Goal: Information Seeking & Learning: Learn about a topic

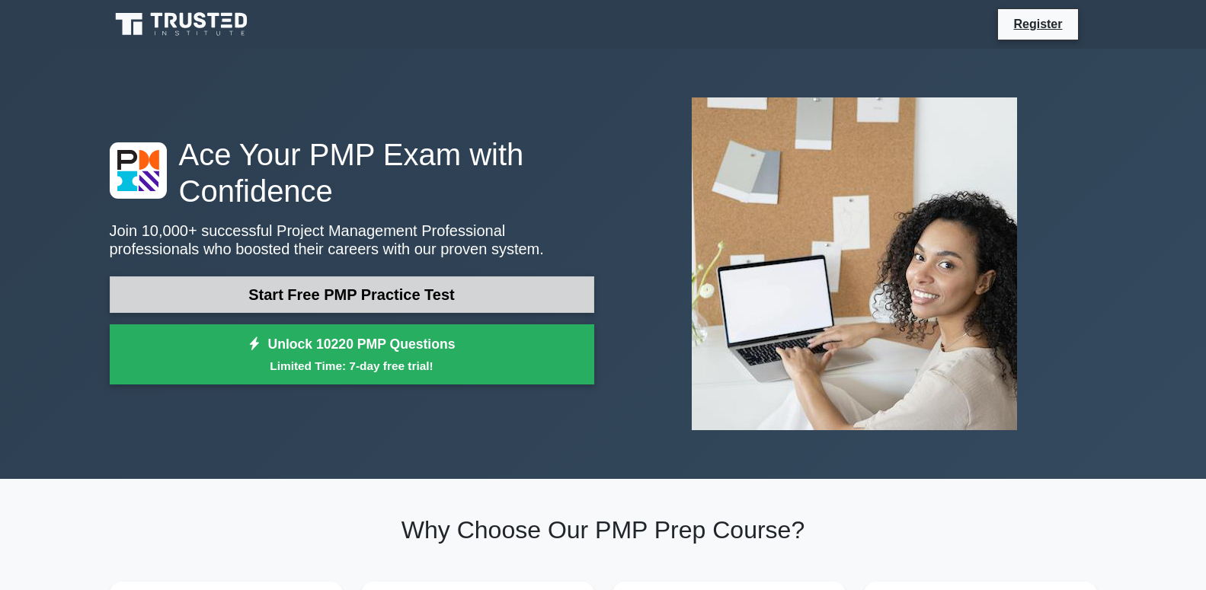
click at [477, 287] on link "Start Free PMP Practice Test" at bounding box center [352, 294] width 484 height 37
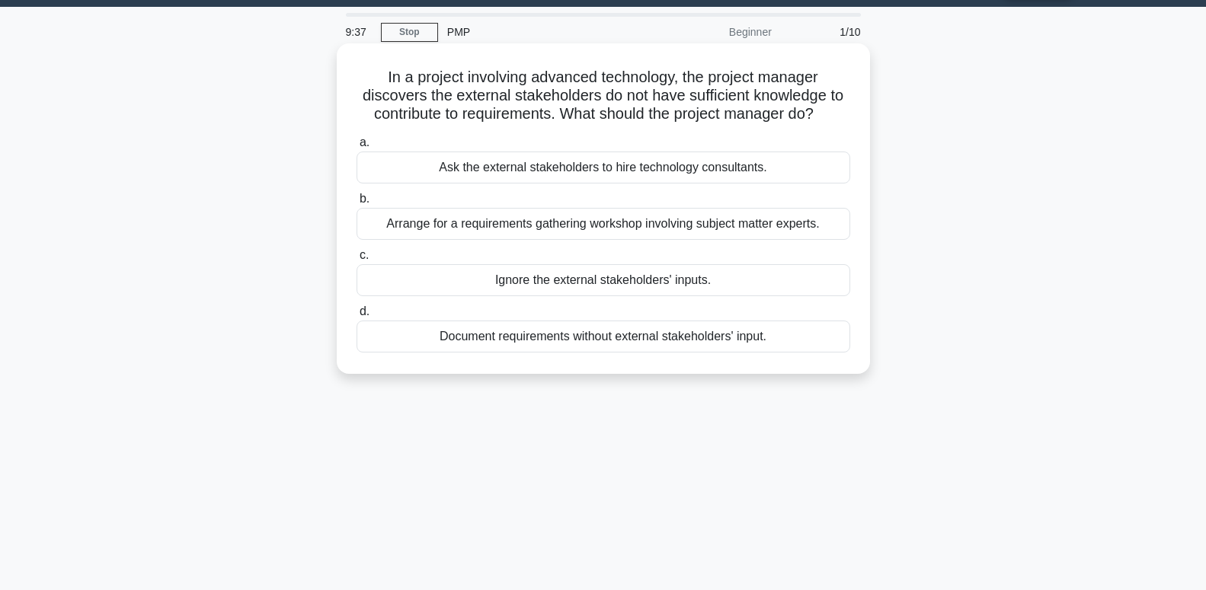
scroll to position [78, 0]
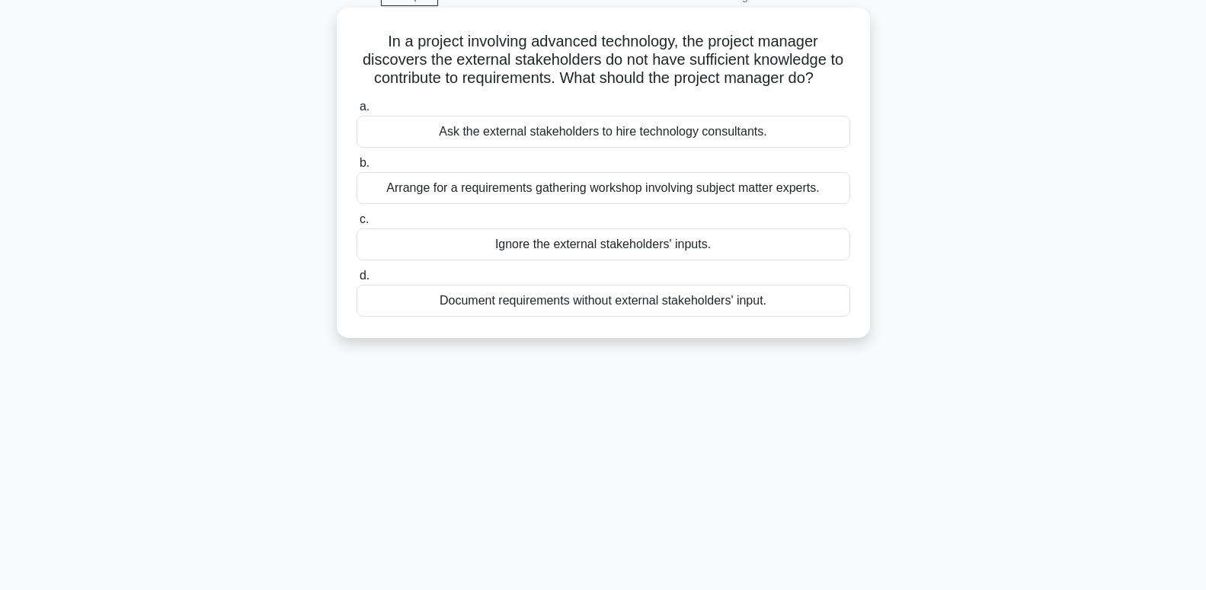
click at [695, 133] on div "Ask the external stakeholders to hire technology consultants." at bounding box center [602, 132] width 493 height 32
click at [356, 112] on input "a. Ask the external stakeholders to hire technology consultants." at bounding box center [356, 107] width 0 height 10
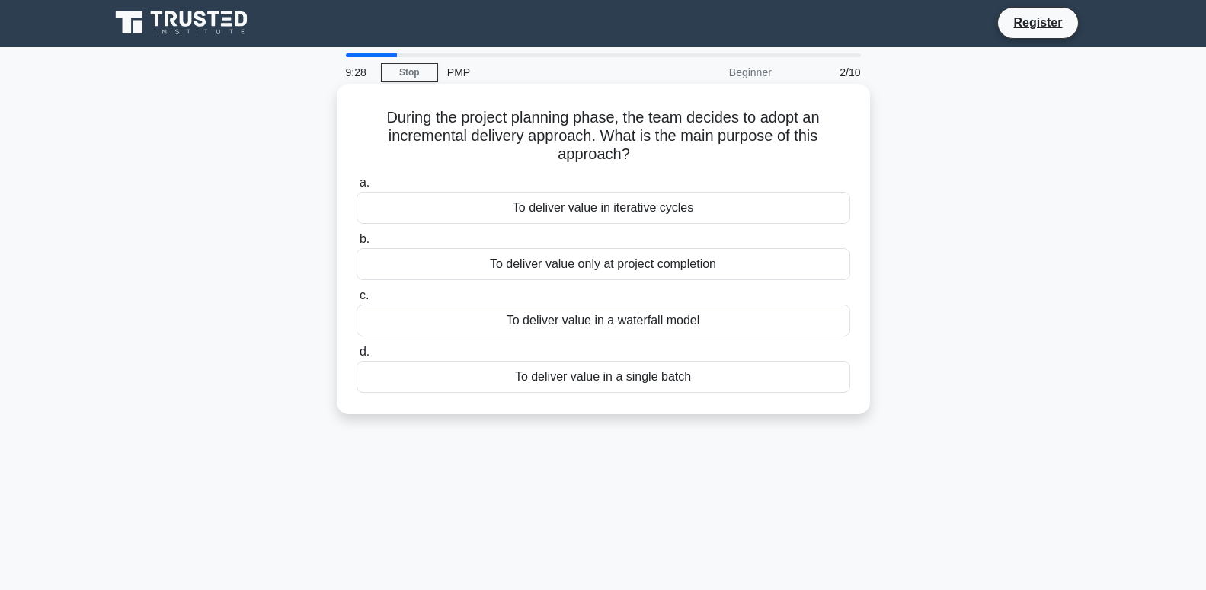
scroll to position [0, 0]
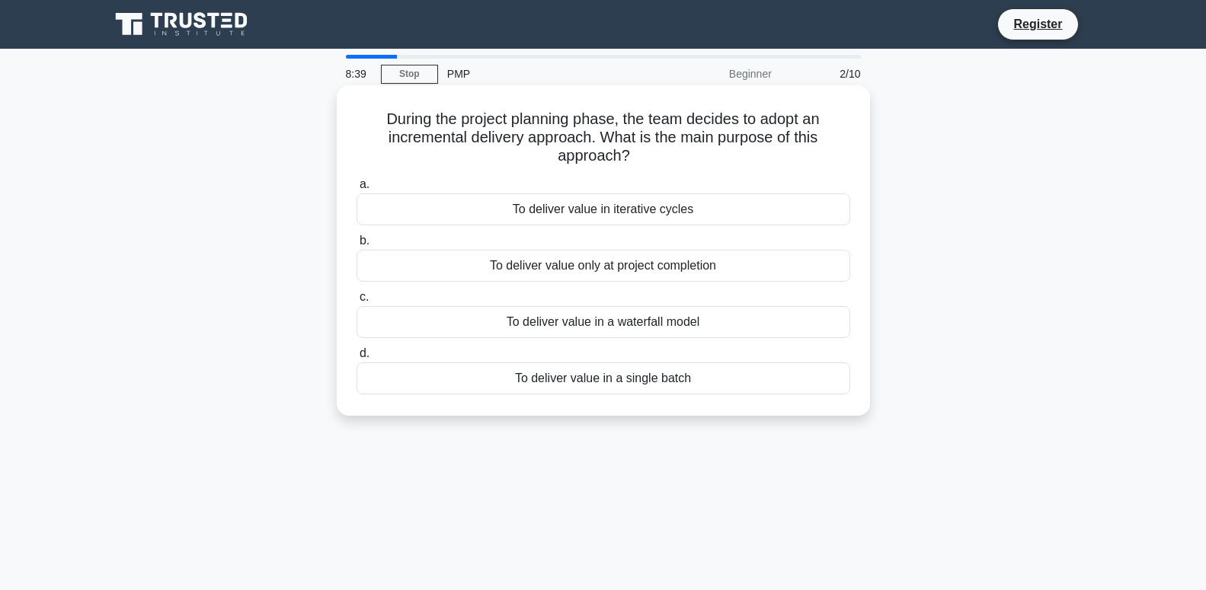
click at [671, 215] on div "To deliver value in iterative cycles" at bounding box center [602, 209] width 493 height 32
click at [356, 190] on input "a. To deliver value in iterative cycles" at bounding box center [356, 185] width 0 height 10
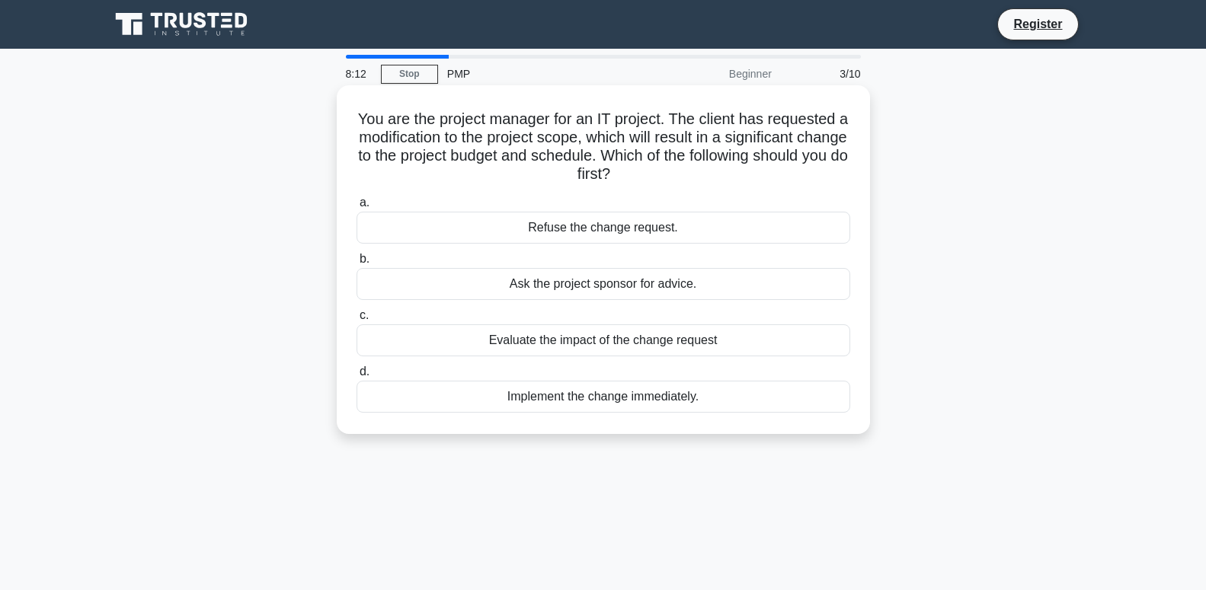
click at [691, 340] on div "Evaluate the impact of the change request" at bounding box center [602, 340] width 493 height 32
click at [356, 321] on input "c. Evaluate the impact of the change request" at bounding box center [356, 316] width 0 height 10
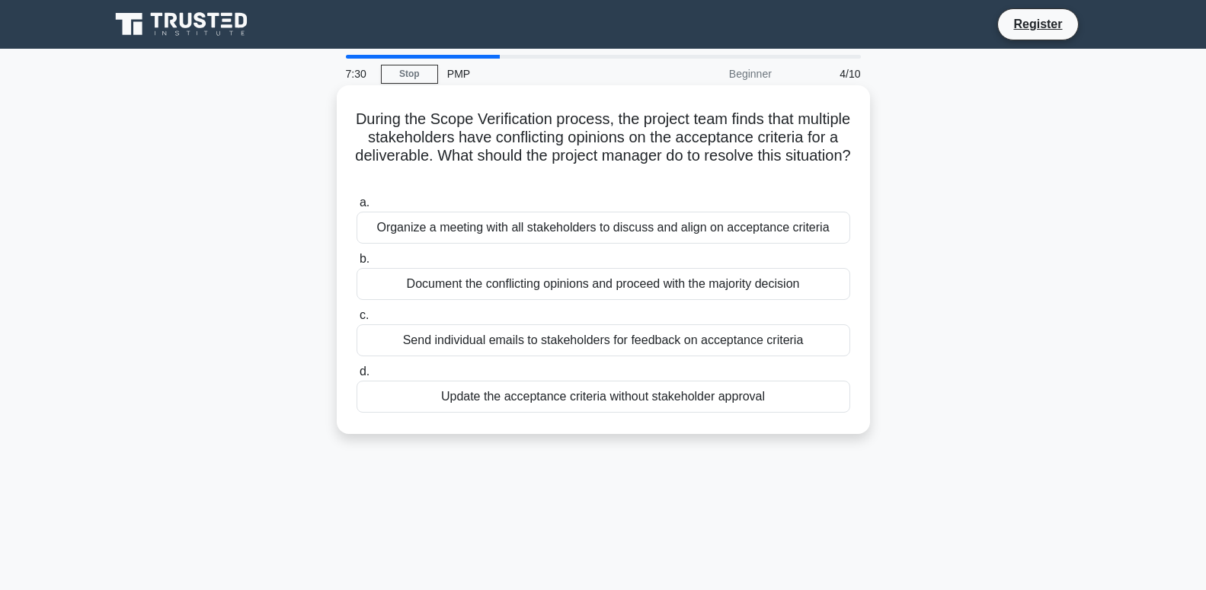
click at [749, 231] on div "Organize a meeting with all stakeholders to discuss and align on acceptance cri…" at bounding box center [602, 228] width 493 height 32
click at [356, 208] on input "a. Organize a meeting with all stakeholders to discuss and align on acceptance …" at bounding box center [356, 203] width 0 height 10
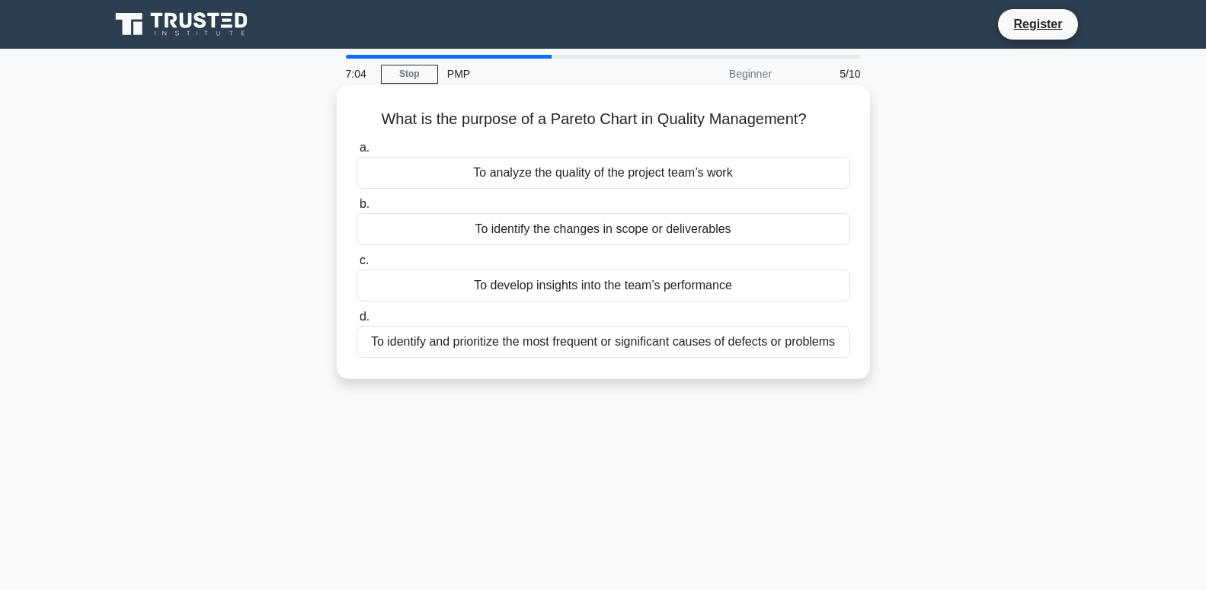
click at [720, 284] on div "To develop insights into the team’s performance" at bounding box center [602, 286] width 493 height 32
click at [356, 266] on input "c. To develop insights into the team’s performance" at bounding box center [356, 261] width 0 height 10
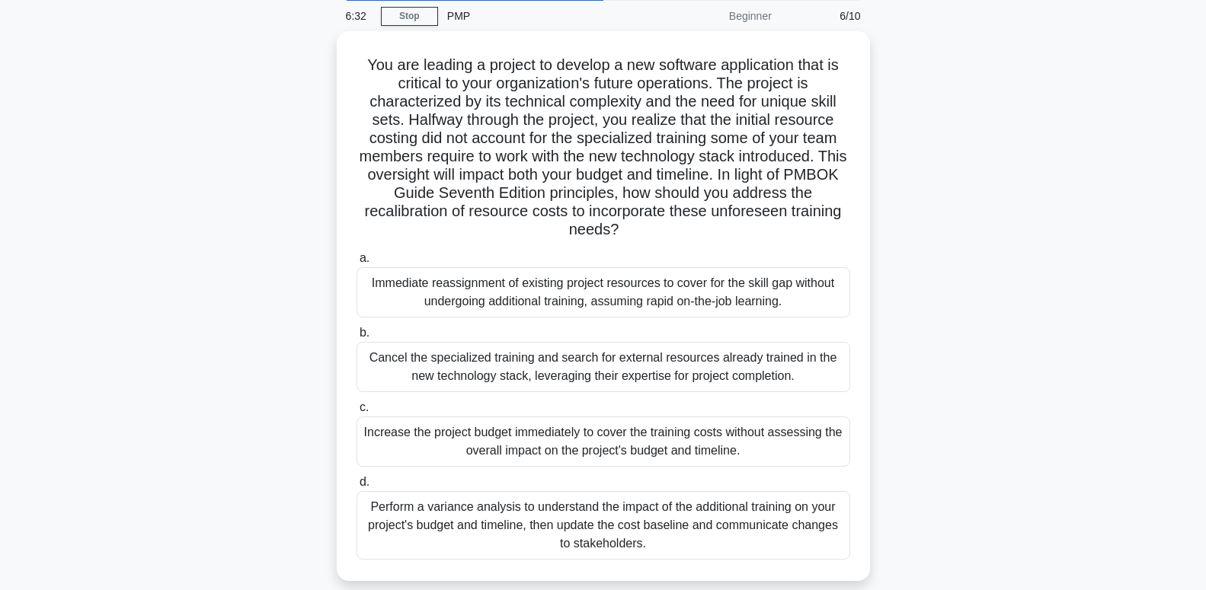
scroll to position [78, 0]
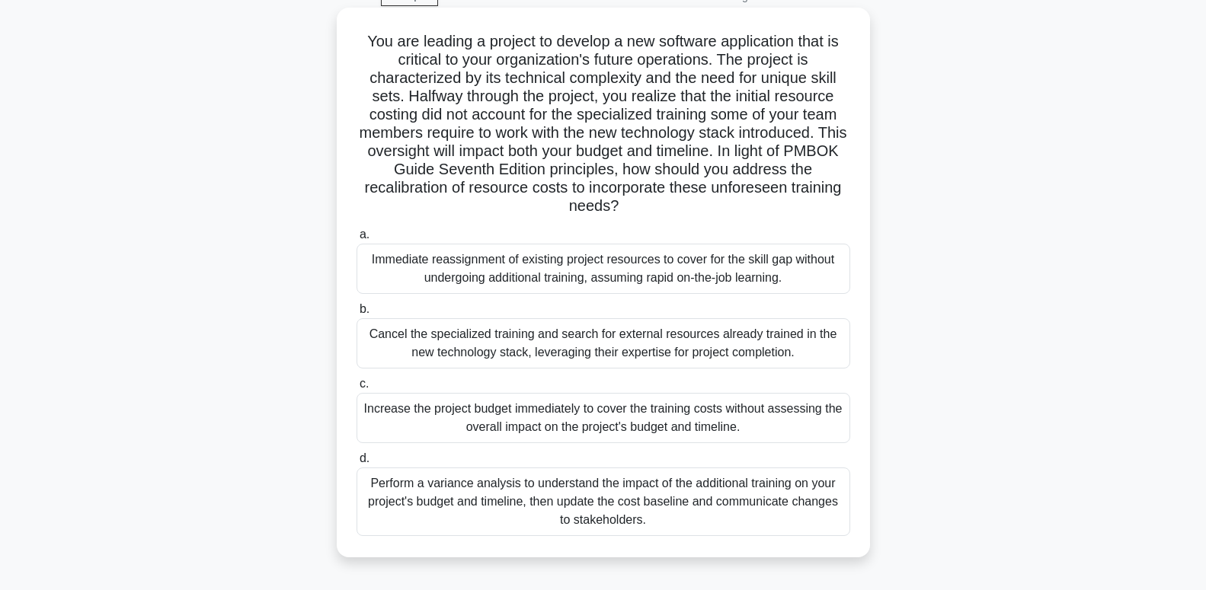
click at [768, 494] on div "Perform a variance analysis to understand the impact of the additional training…" at bounding box center [602, 502] width 493 height 69
click at [356, 464] on input "d. Perform a variance analysis to understand the impact of the additional train…" at bounding box center [356, 459] width 0 height 10
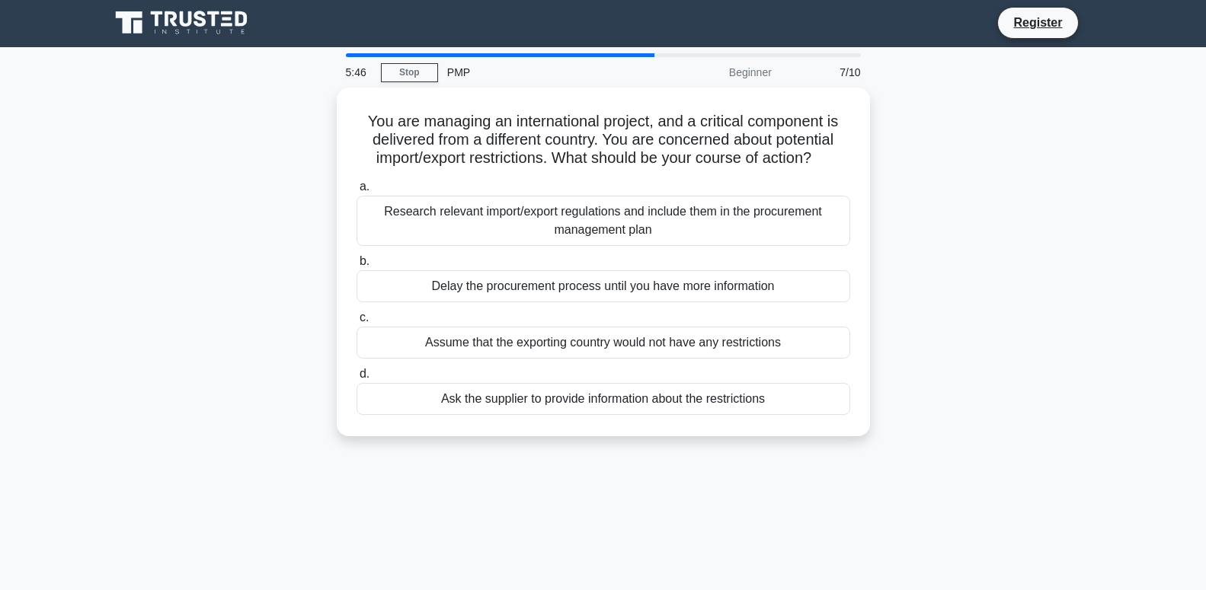
scroll to position [0, 0]
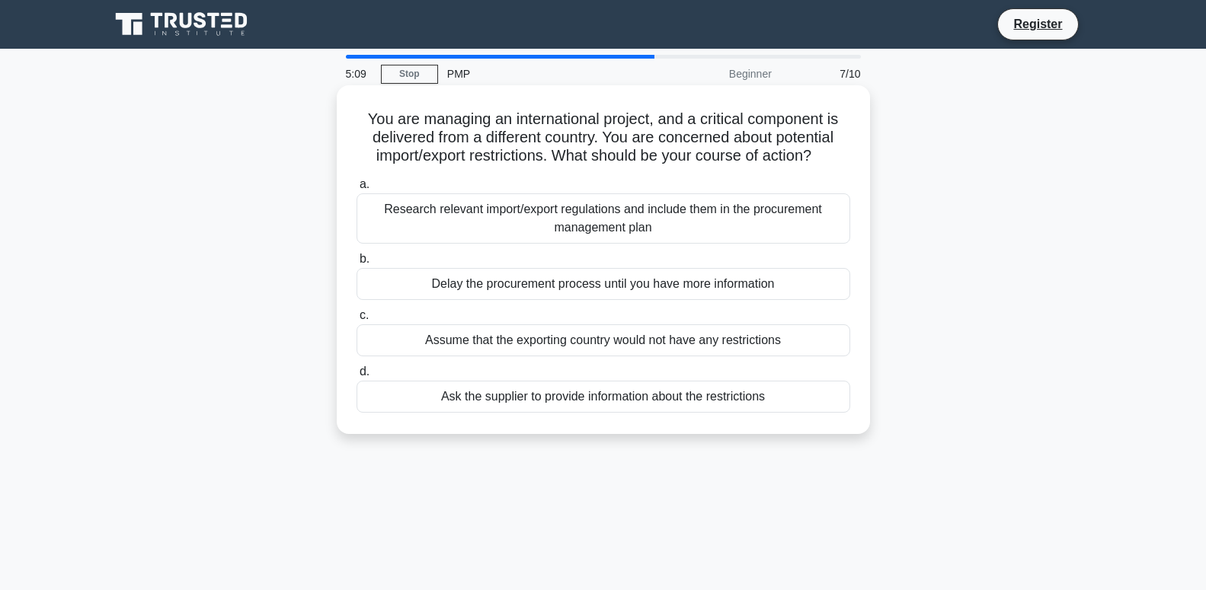
click at [746, 212] on div "Research relevant import/export regulations and include them in the procurement…" at bounding box center [602, 218] width 493 height 50
click at [356, 190] on input "a. Research relevant import/export regulations and include them in the procurem…" at bounding box center [356, 185] width 0 height 10
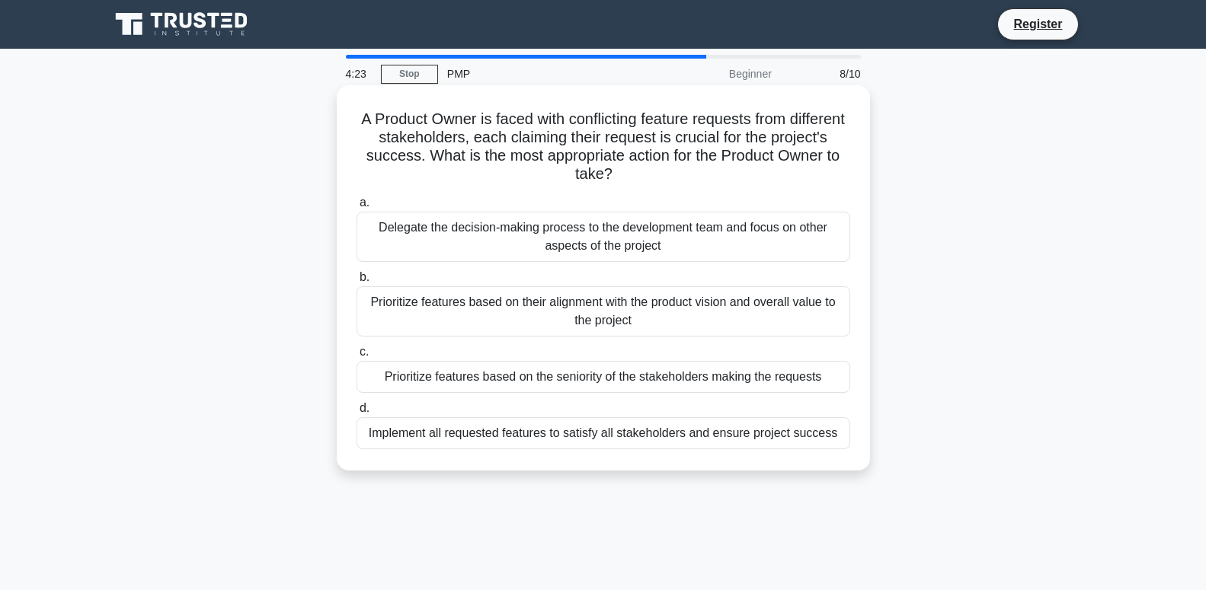
click at [745, 313] on div "Prioritize features based on their alignment with the product vision and overal…" at bounding box center [602, 311] width 493 height 50
click at [356, 283] on input "b. Prioritize features based on their alignment with the product vision and ove…" at bounding box center [356, 278] width 0 height 10
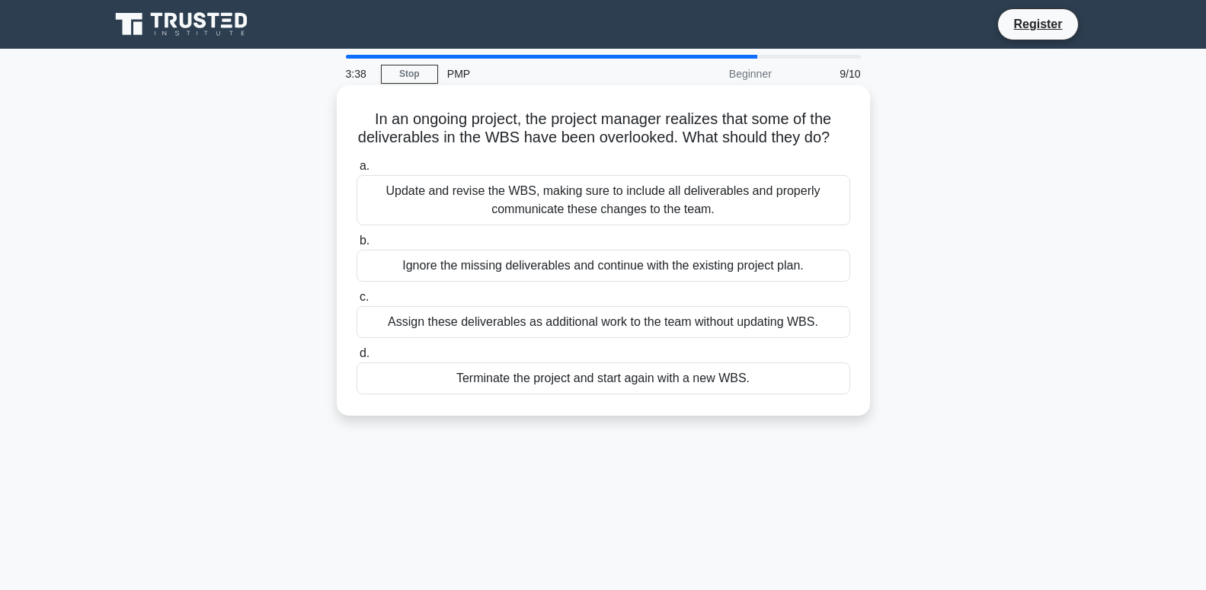
click at [647, 210] on div "Update and revise the WBS, making sure to include all deliverables and properly…" at bounding box center [602, 200] width 493 height 50
click at [356, 171] on input "a. Update and revise the WBS, making sure to include all deliverables and prope…" at bounding box center [356, 166] width 0 height 10
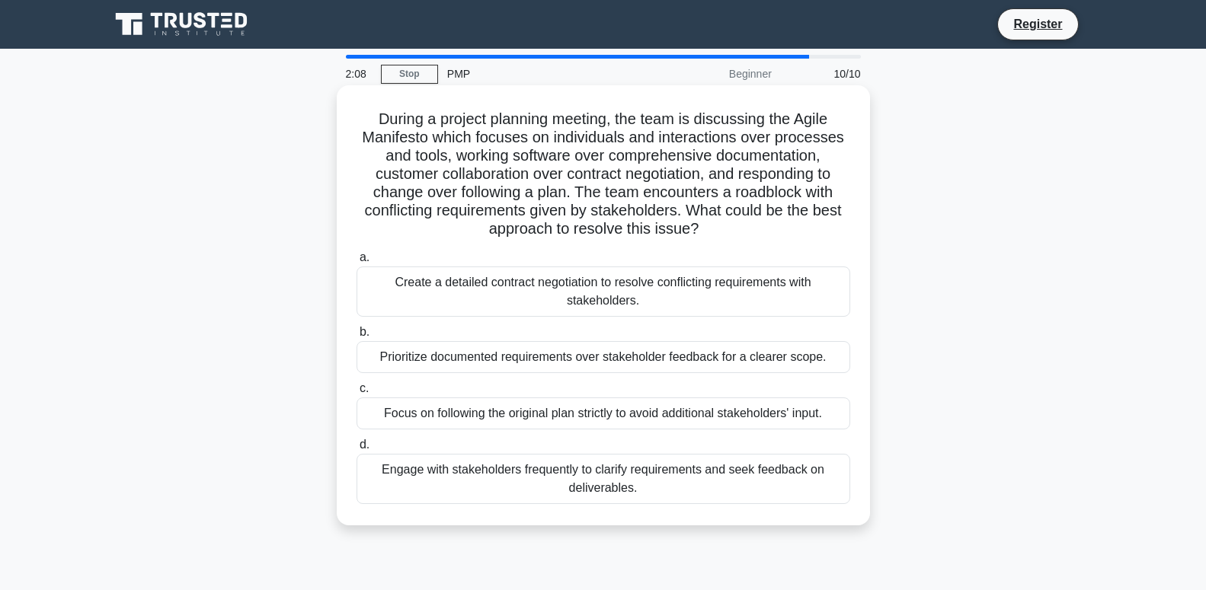
click at [817, 358] on div "Prioritize documented requirements over stakeholder feedback for a clearer scop…" at bounding box center [602, 357] width 493 height 32
click at [356, 337] on input "b. Prioritize documented requirements over stakeholder feedback for a clearer s…" at bounding box center [356, 332] width 0 height 10
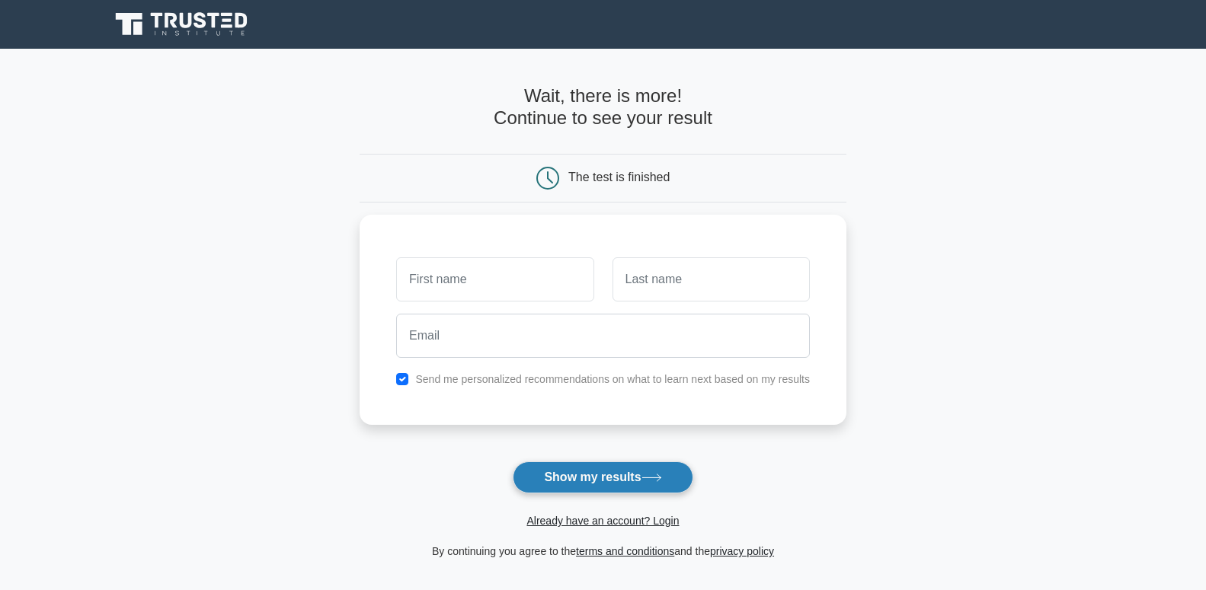
click at [626, 480] on button "Show my results" at bounding box center [603, 477] width 180 height 32
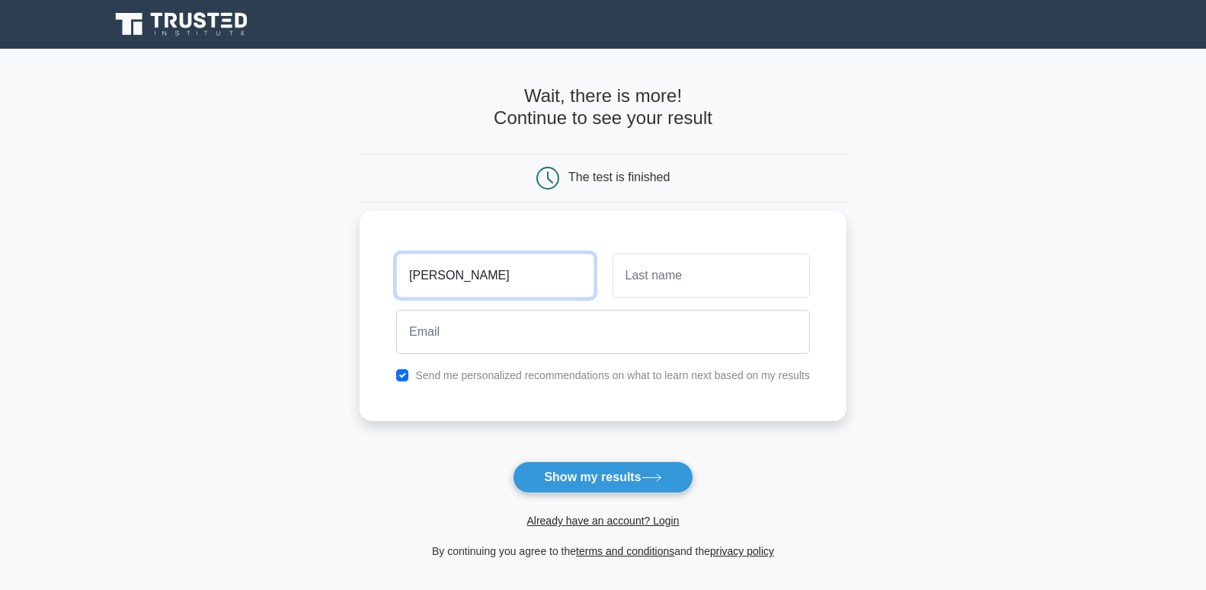
type input "[PERSON_NAME]"
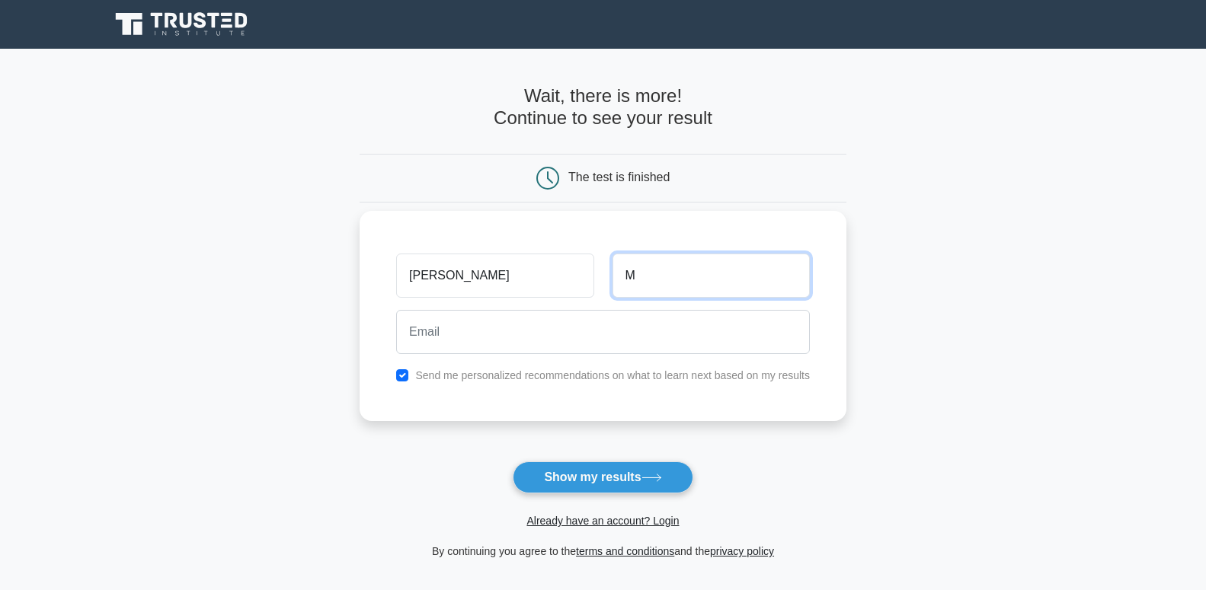
type input "M"
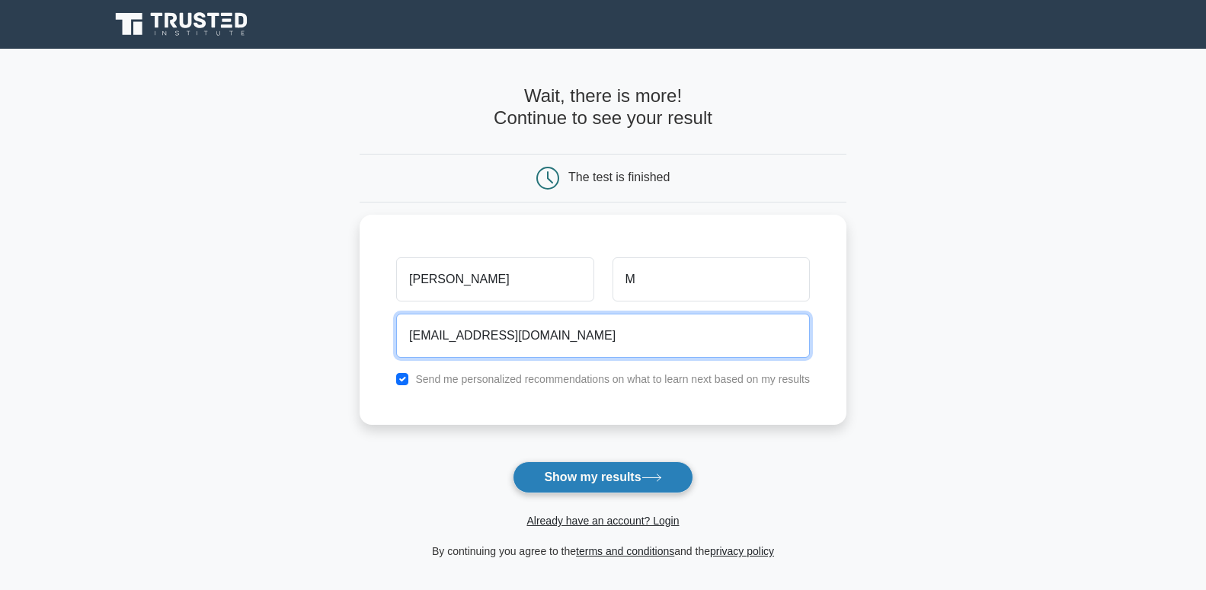
type input "[EMAIL_ADDRESS][DOMAIN_NAME]"
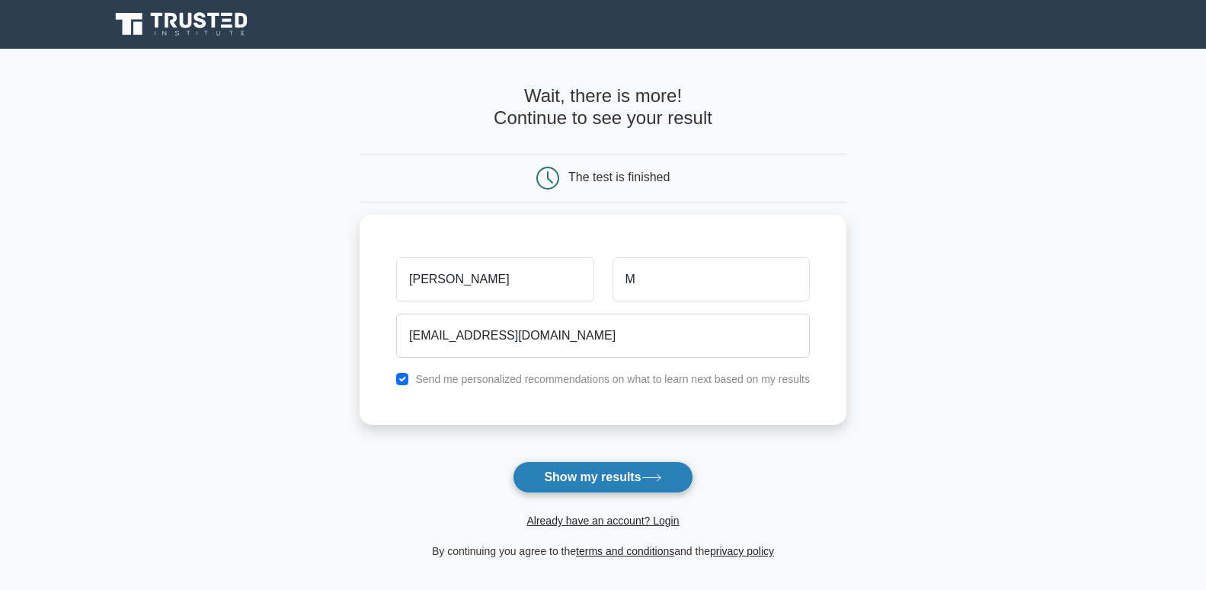
click at [644, 478] on button "Show my results" at bounding box center [603, 477] width 180 height 32
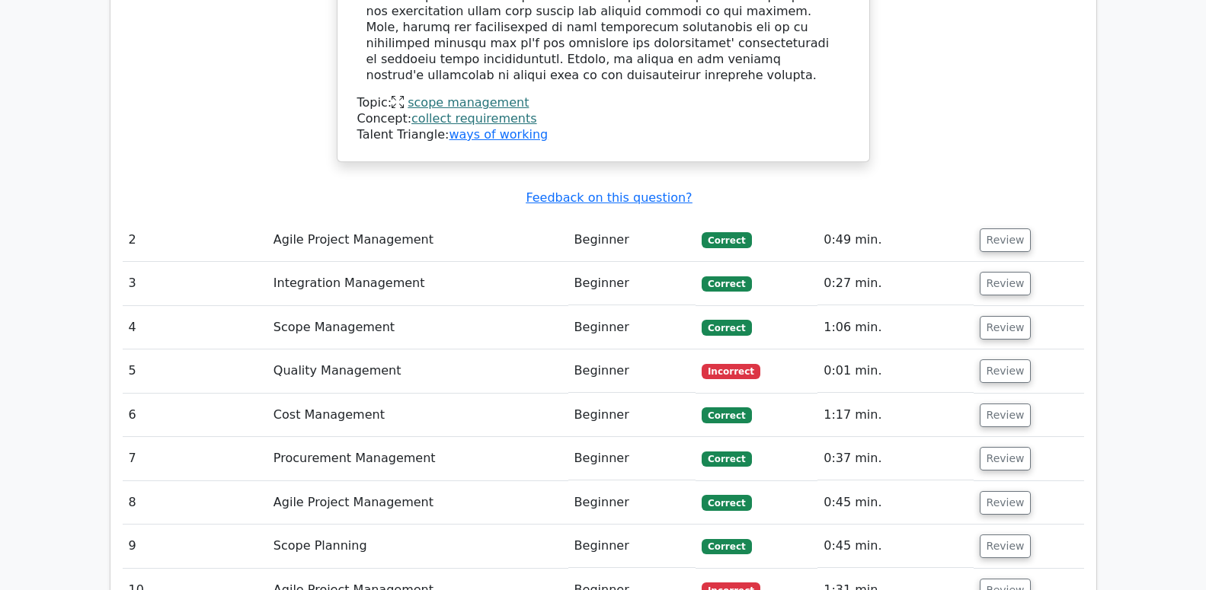
scroll to position [1942, 0]
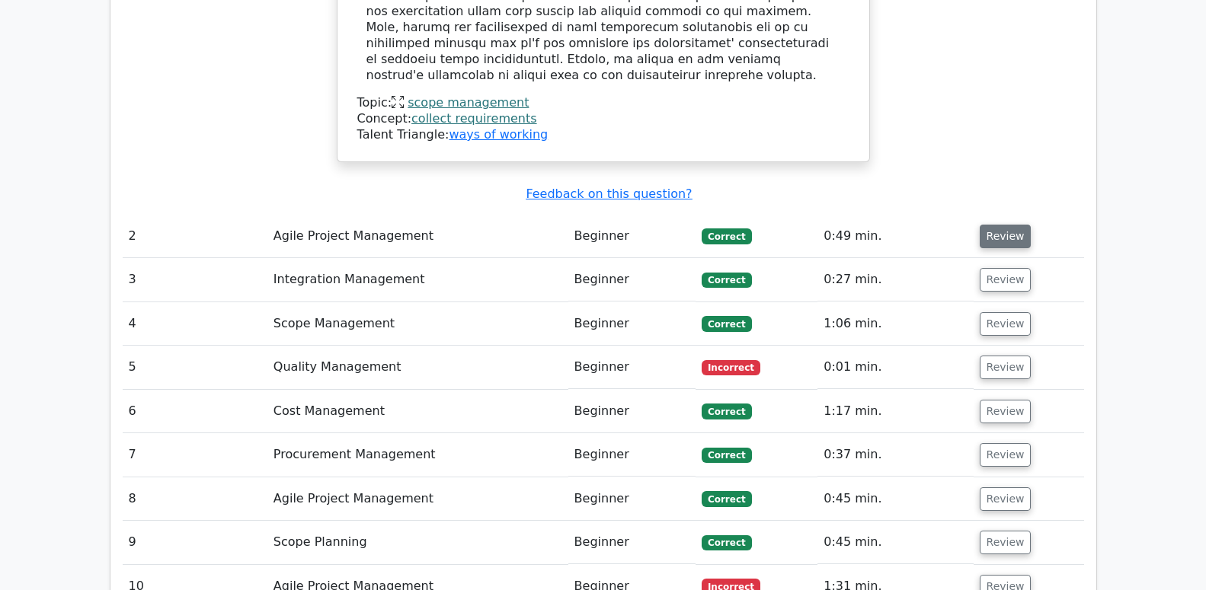
click at [997, 225] on button "Review" at bounding box center [1005, 237] width 52 height 24
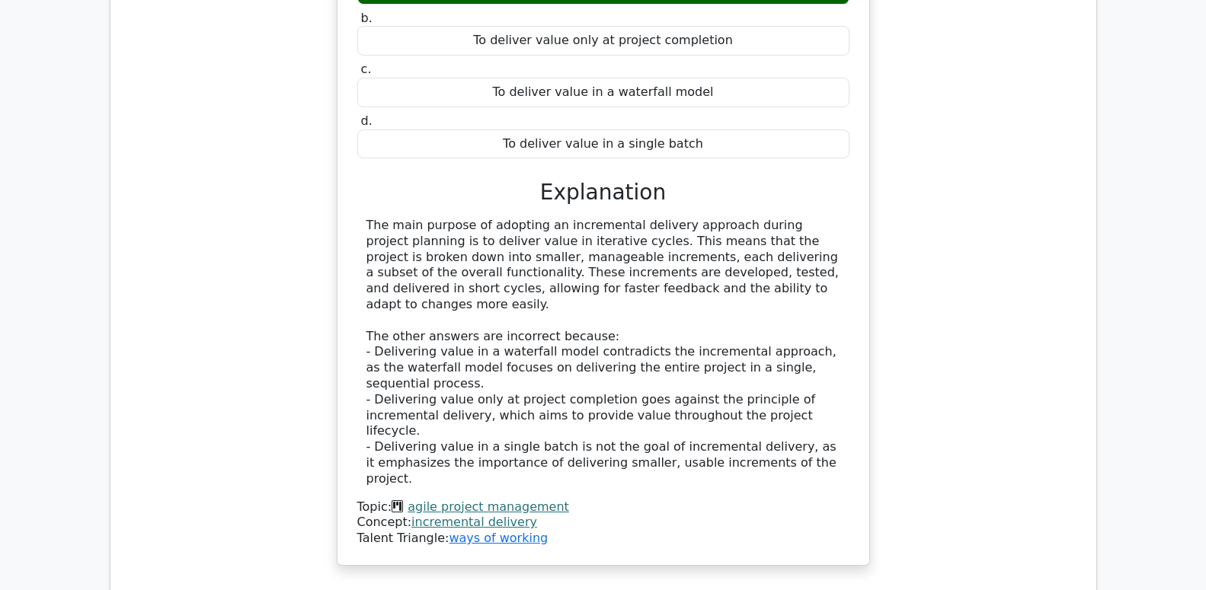
scroll to position [2563, 0]
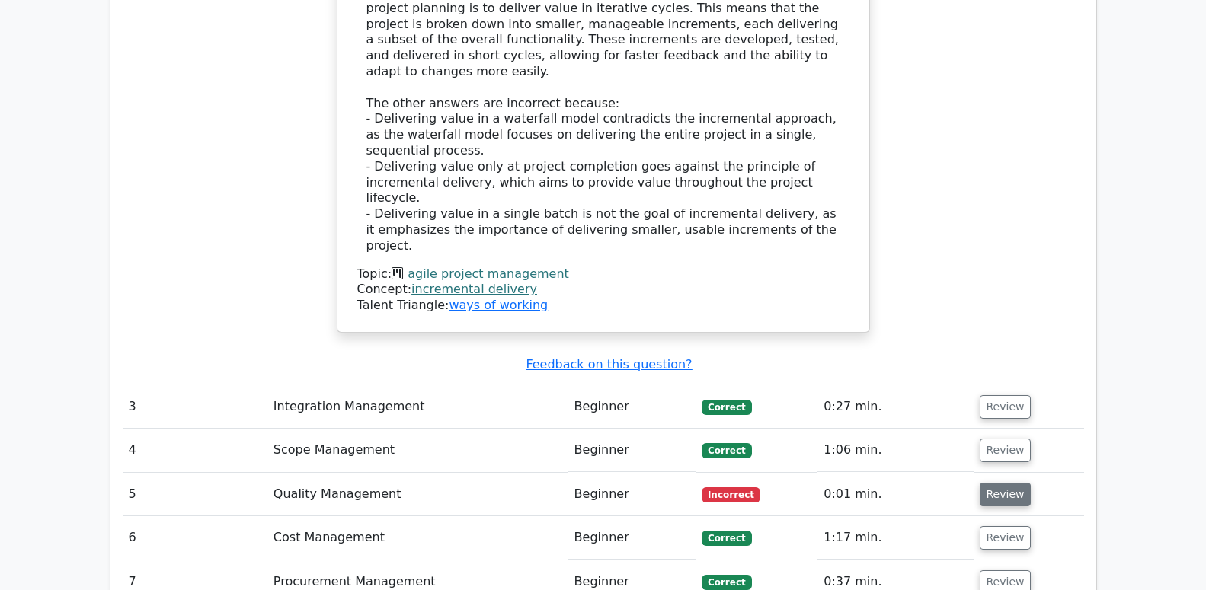
click at [999, 483] on button "Review" at bounding box center [1005, 495] width 52 height 24
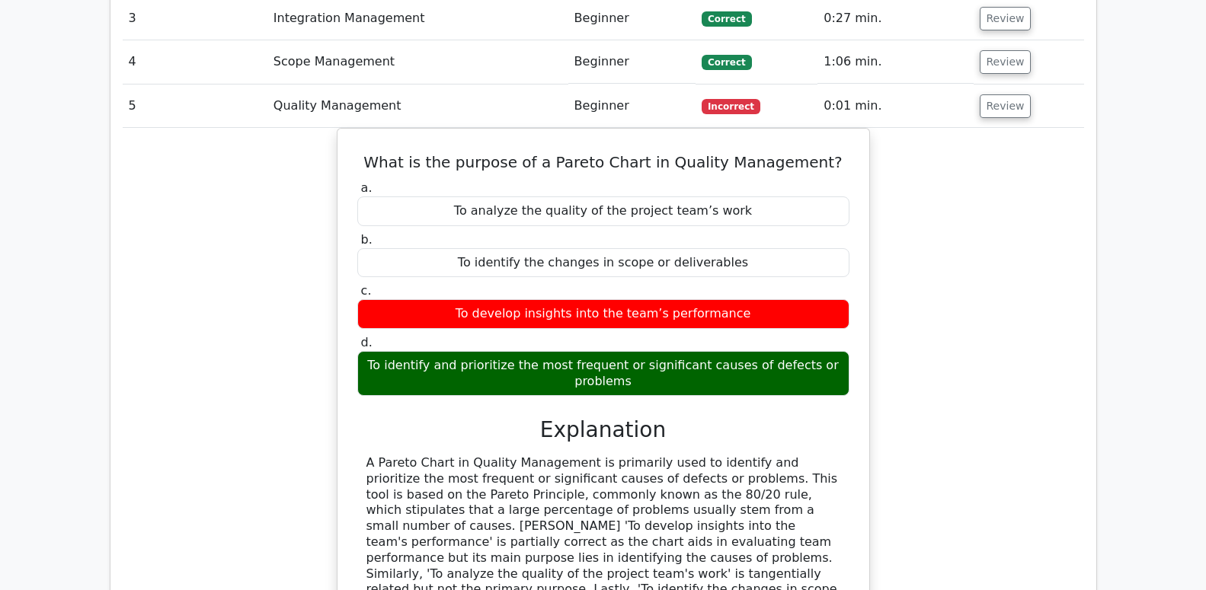
scroll to position [3262, 0]
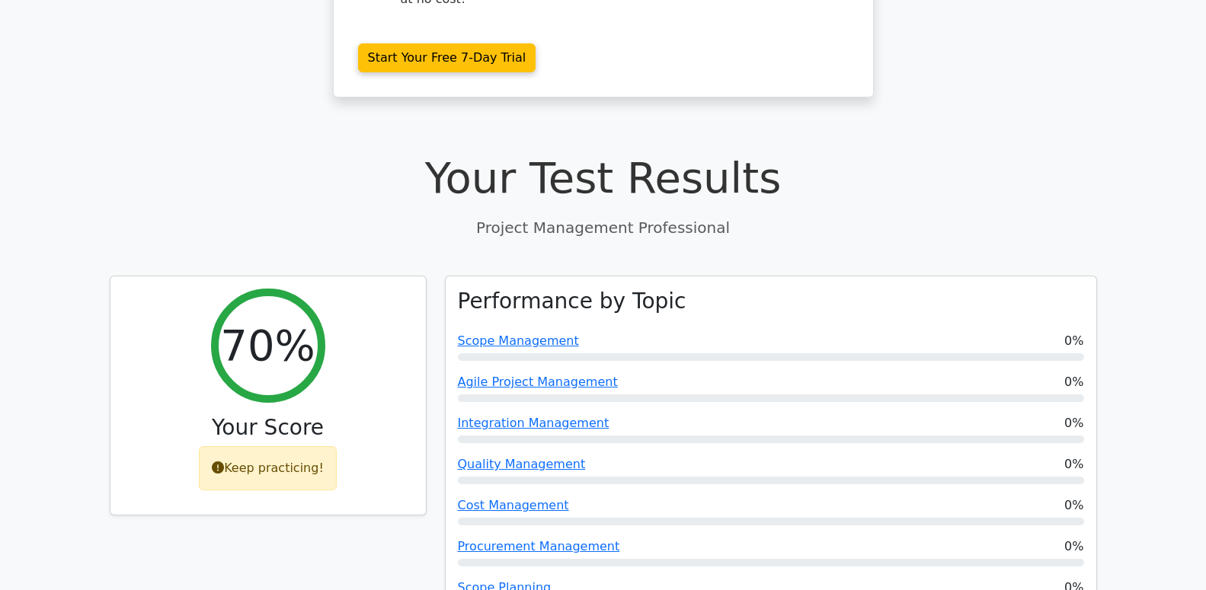
scroll to position [544, 0]
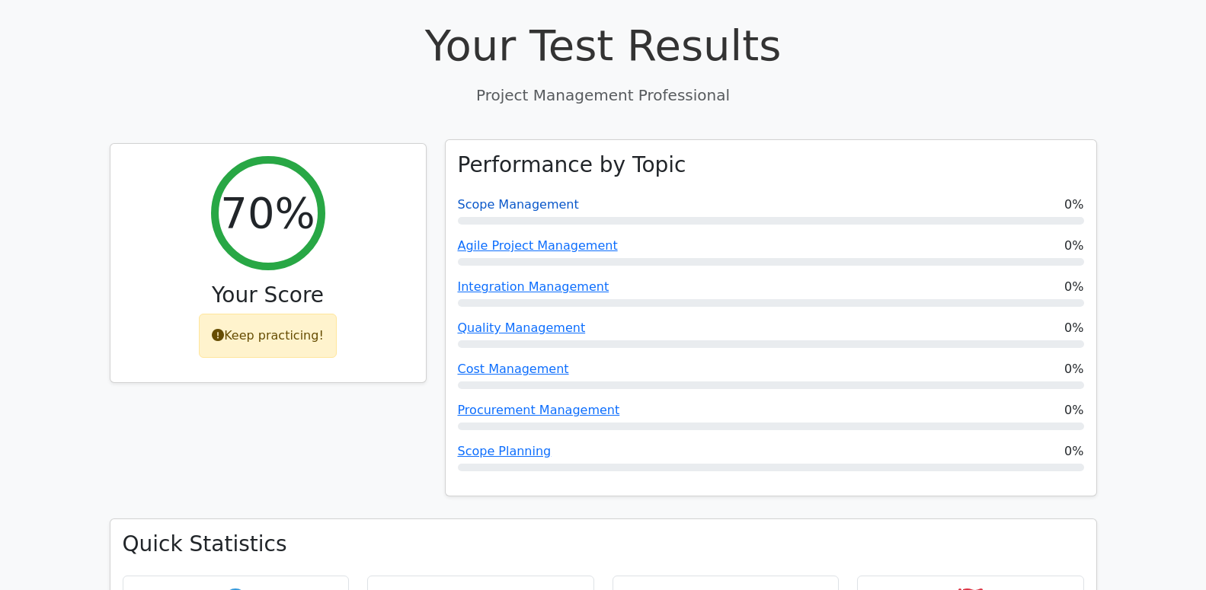
click at [533, 197] on link "Scope Management" at bounding box center [518, 204] width 121 height 14
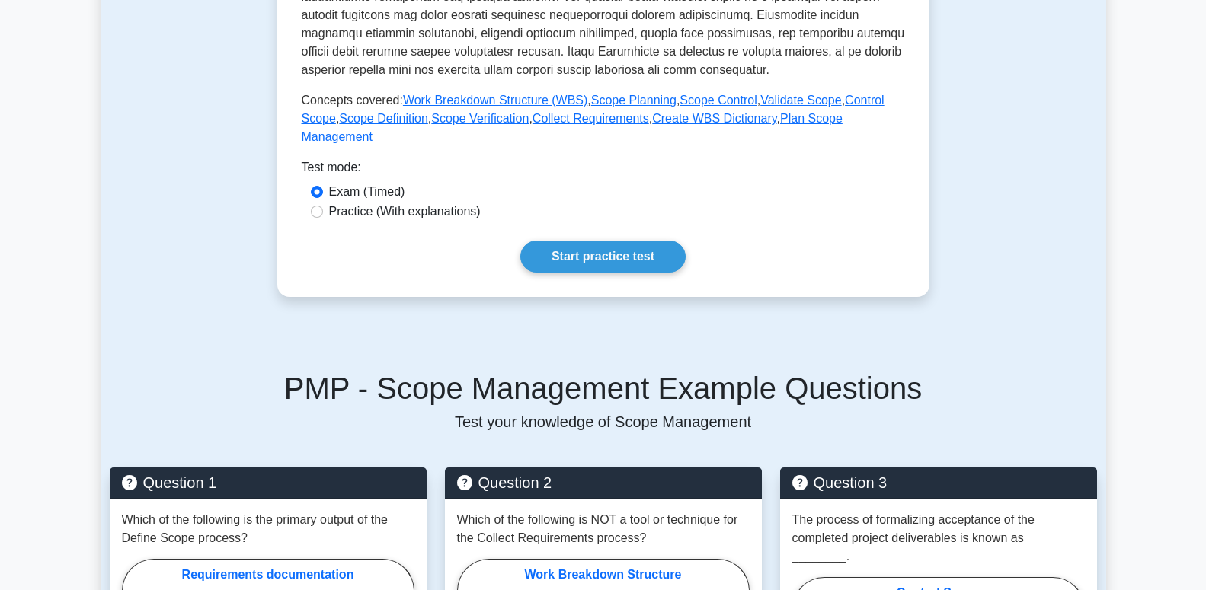
scroll to position [621, 0]
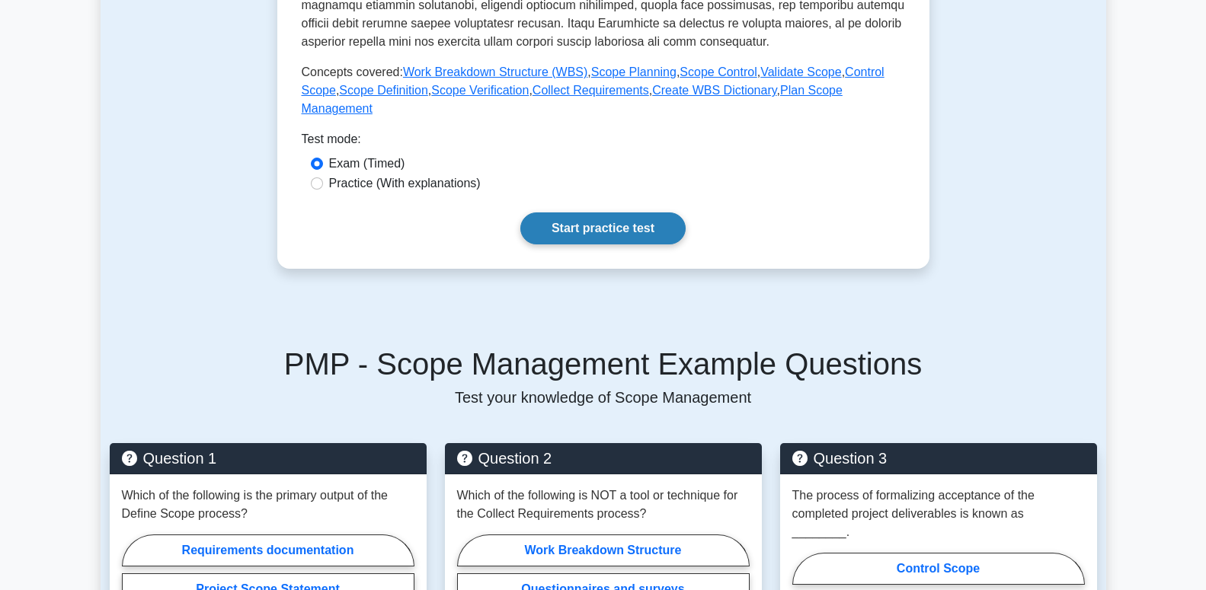
click at [641, 218] on link "Start practice test" at bounding box center [602, 228] width 165 height 32
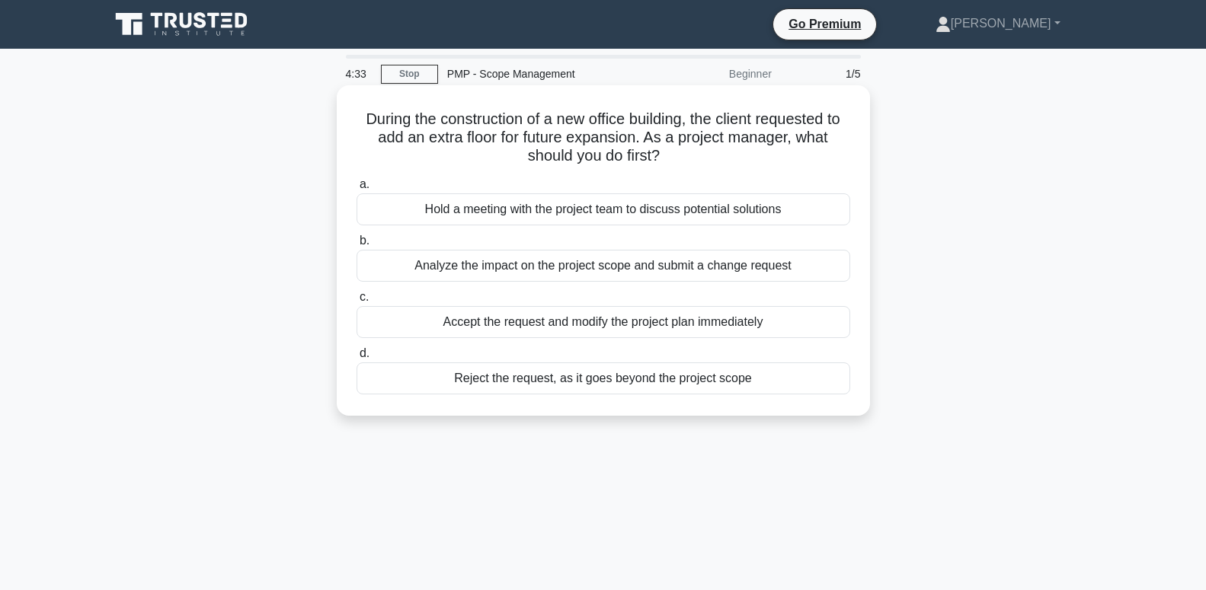
click at [685, 272] on div "Analyze the impact on the project scope and submit a change request" at bounding box center [602, 266] width 493 height 32
click at [356, 246] on input "b. Analyze the impact on the project scope and submit a change request" at bounding box center [356, 241] width 0 height 10
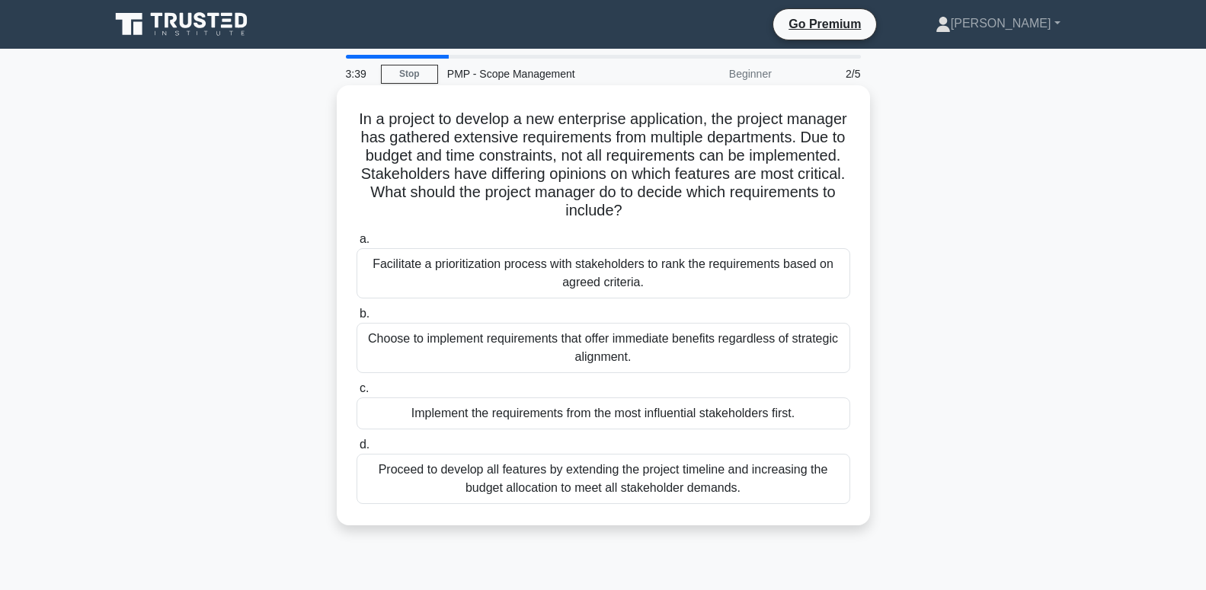
click at [745, 273] on div "Facilitate a prioritization process with stakeholders to rank the requirements …" at bounding box center [602, 273] width 493 height 50
click at [356, 244] on input "a. Facilitate a prioritization process with stakeholders to rank the requiremen…" at bounding box center [356, 240] width 0 height 10
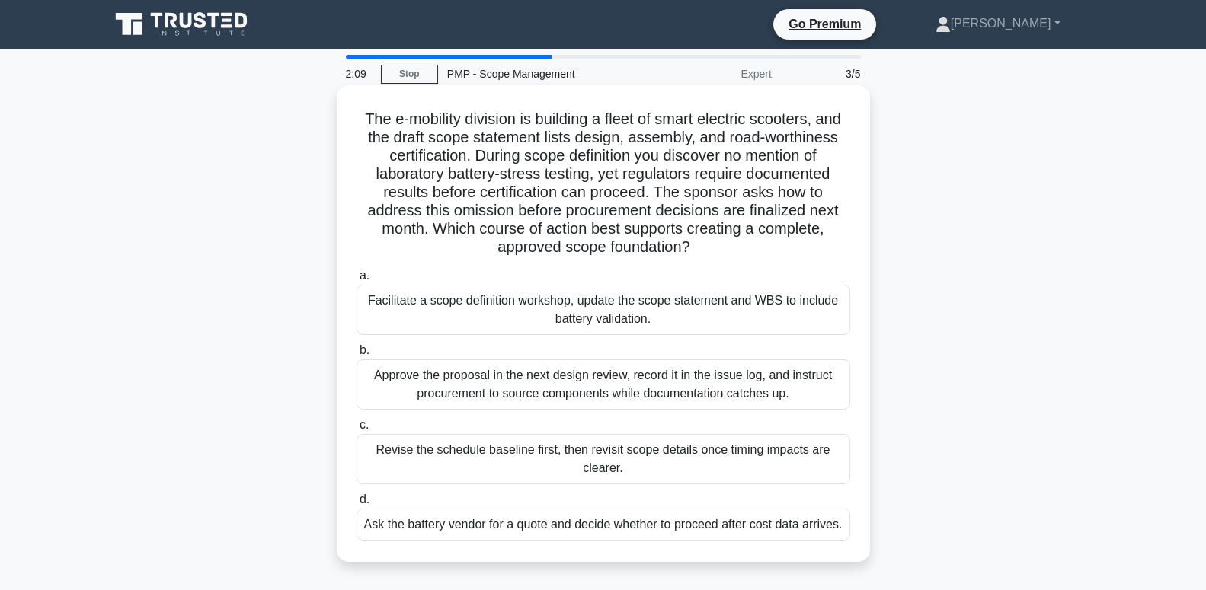
click at [685, 461] on div "Revise the schedule baseline first, then revisit scope details once timing impa…" at bounding box center [602, 459] width 493 height 50
click at [356, 430] on input "c. Revise the schedule baseline first, then revisit scope details once timing i…" at bounding box center [356, 425] width 0 height 10
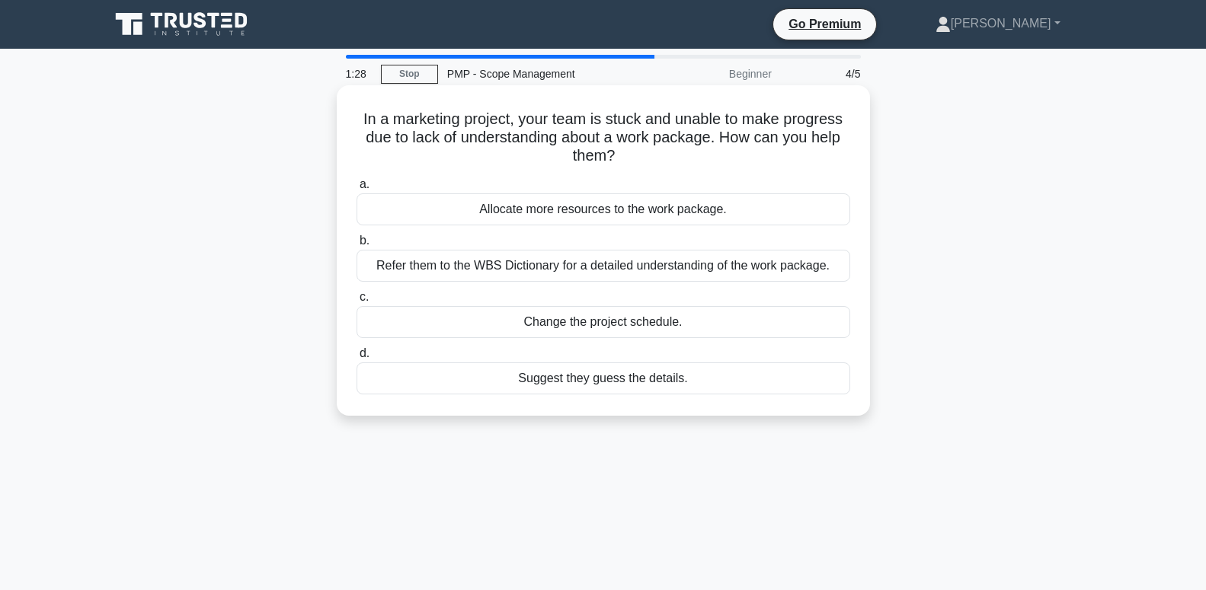
click at [835, 270] on div "Refer them to the WBS Dictionary for a detailed understanding of the work packa…" at bounding box center [602, 266] width 493 height 32
click at [356, 246] on input "b. Refer them to the WBS Dictionary for a detailed understanding of the work pa…" at bounding box center [356, 241] width 0 height 10
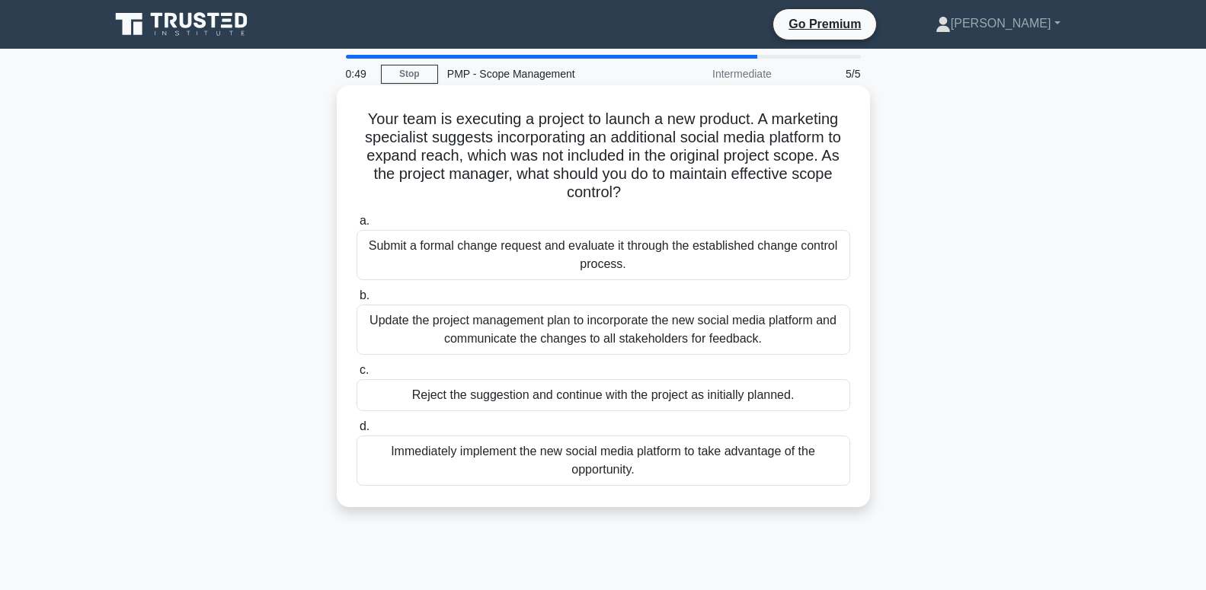
click at [660, 247] on div "Submit a formal change request and evaluate it through the established change c…" at bounding box center [602, 255] width 493 height 50
click at [356, 226] on input "a. Submit a formal change request and evaluate it through the established chang…" at bounding box center [356, 221] width 0 height 10
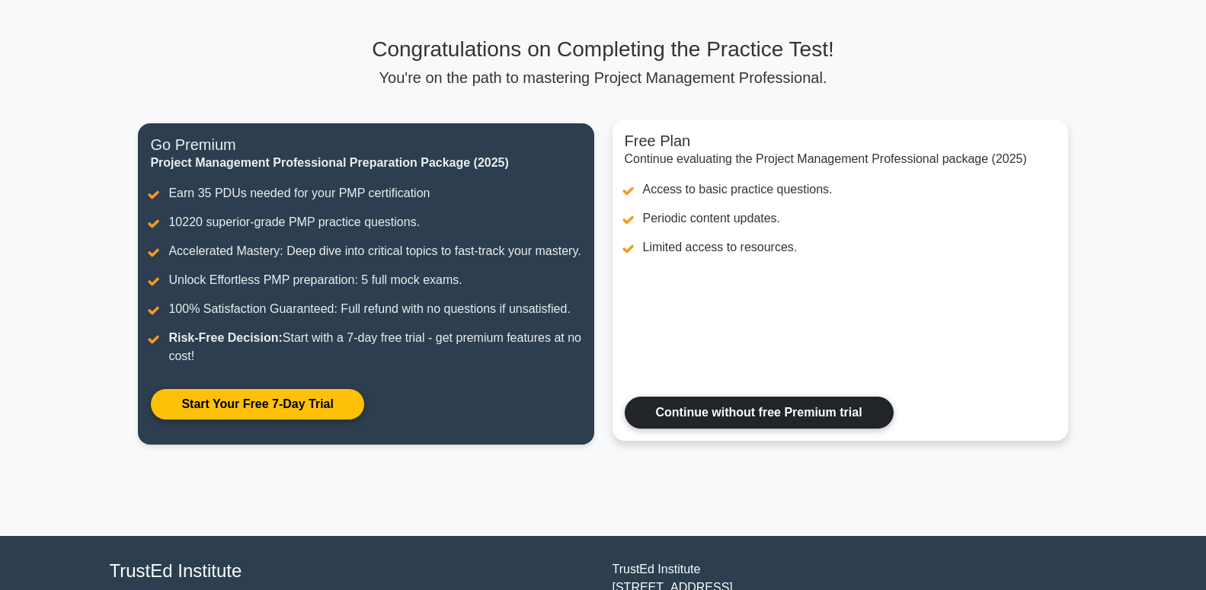
scroll to position [62, 0]
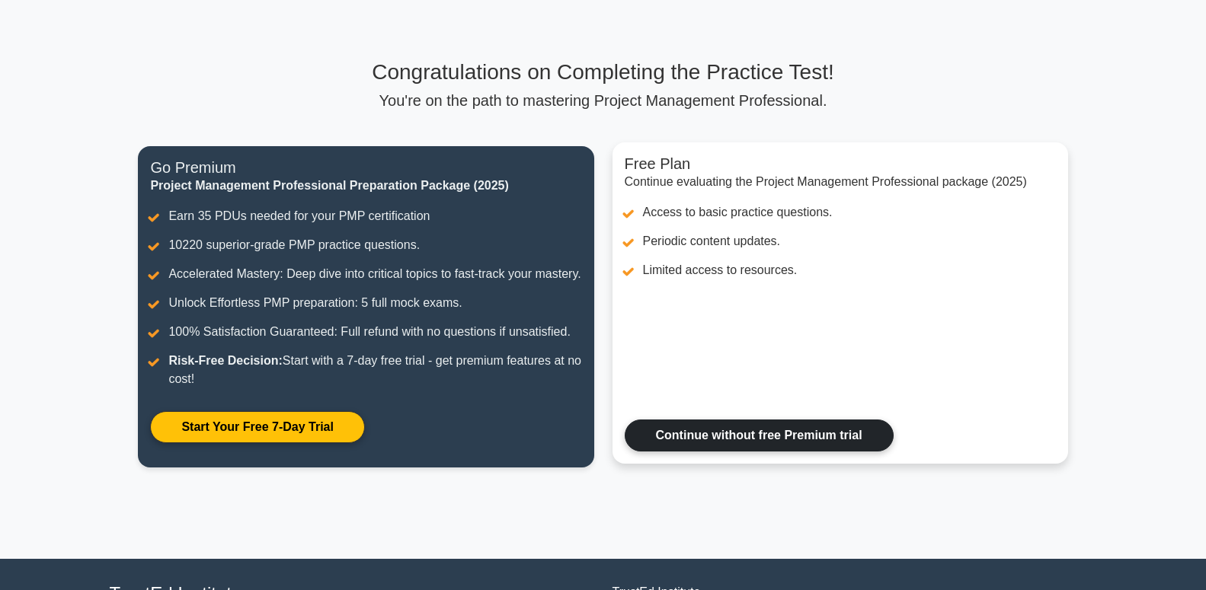
click at [864, 446] on link "Continue without free Premium trial" at bounding box center [758, 436] width 269 height 32
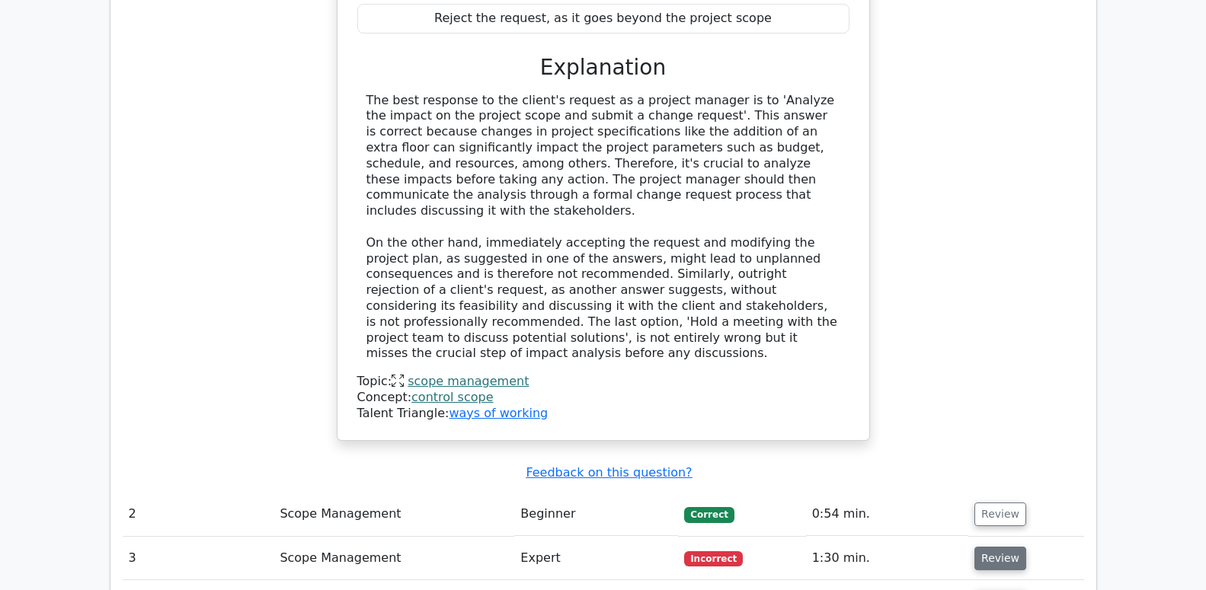
scroll to position [1631, 0]
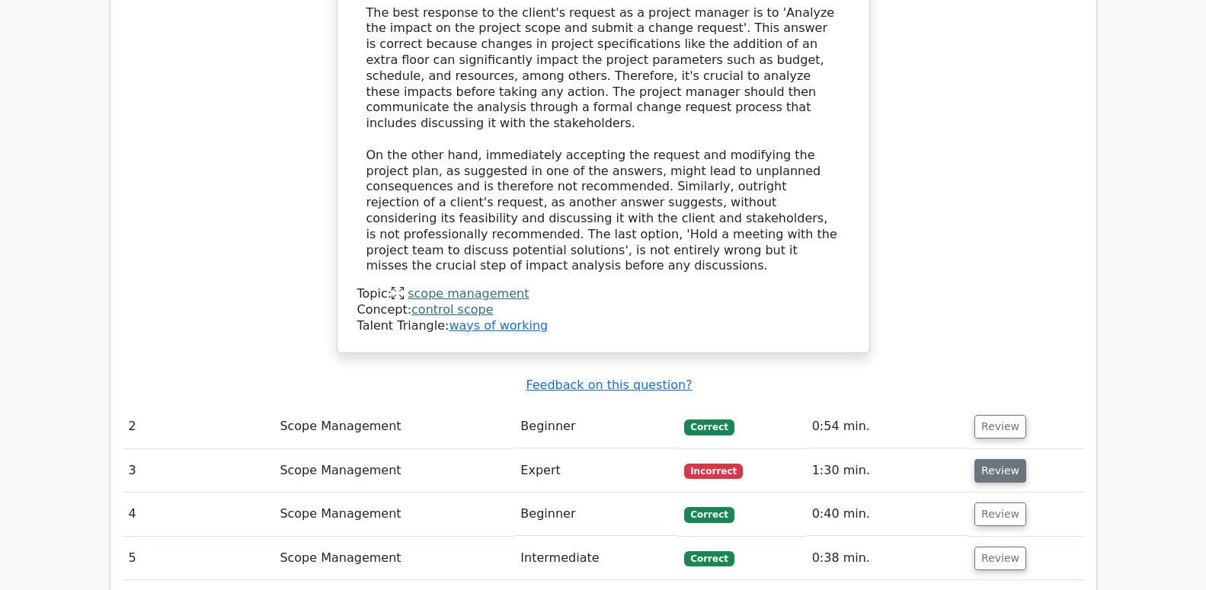
click at [1002, 459] on button "Review" at bounding box center [1000, 471] width 52 height 24
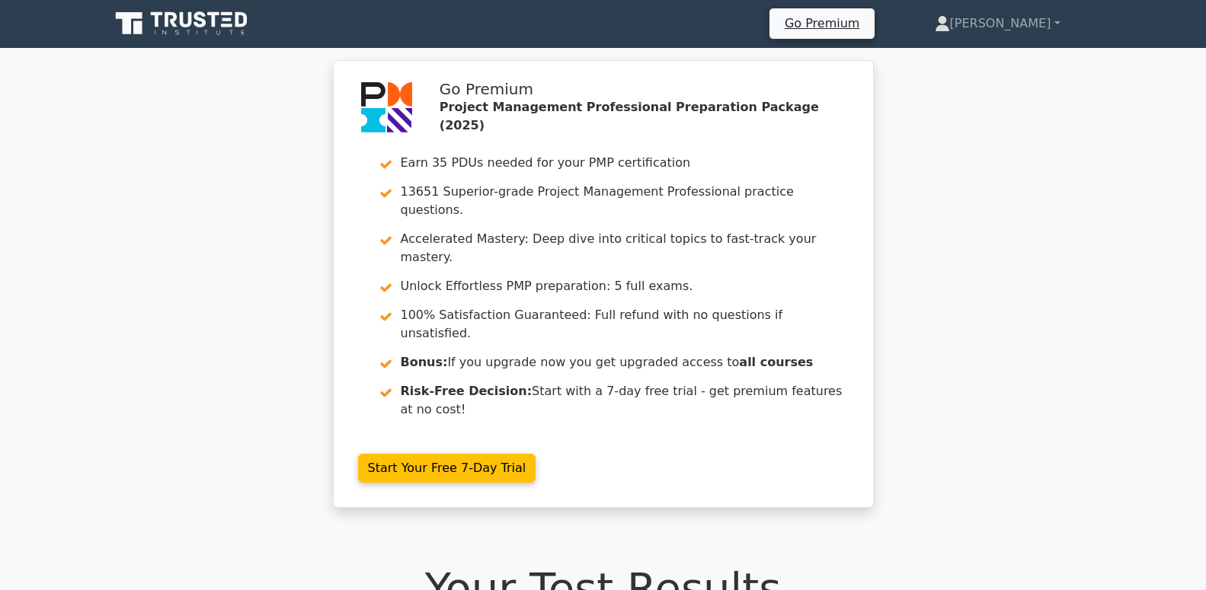
scroll to position [0, 0]
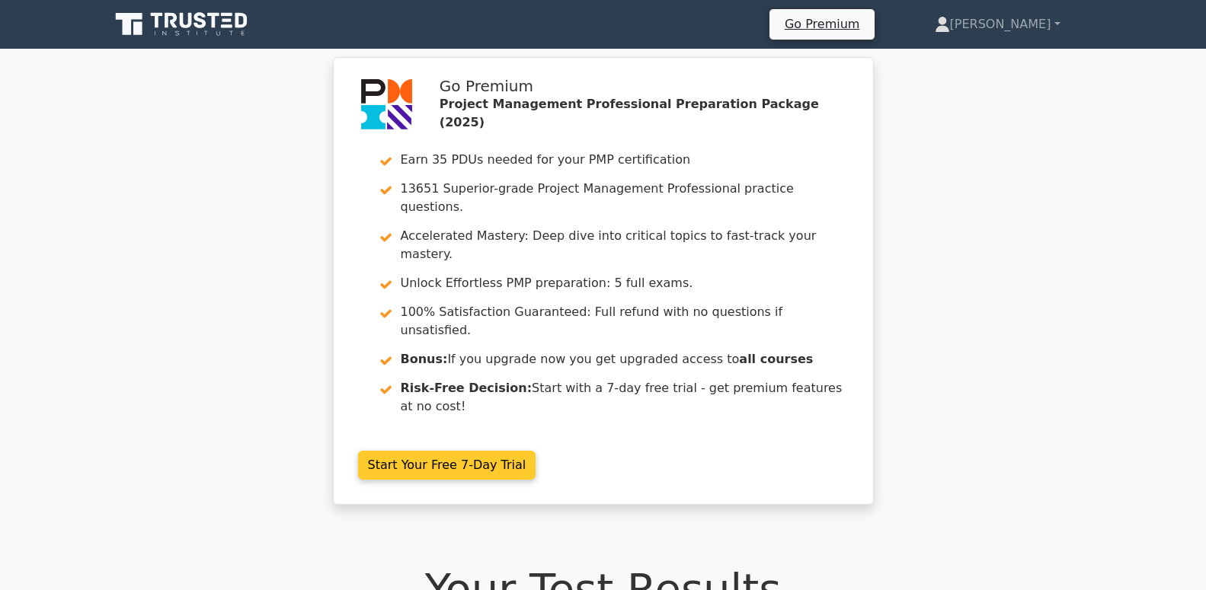
click at [471, 451] on link "Start Your Free 7-Day Trial" at bounding box center [447, 465] width 178 height 29
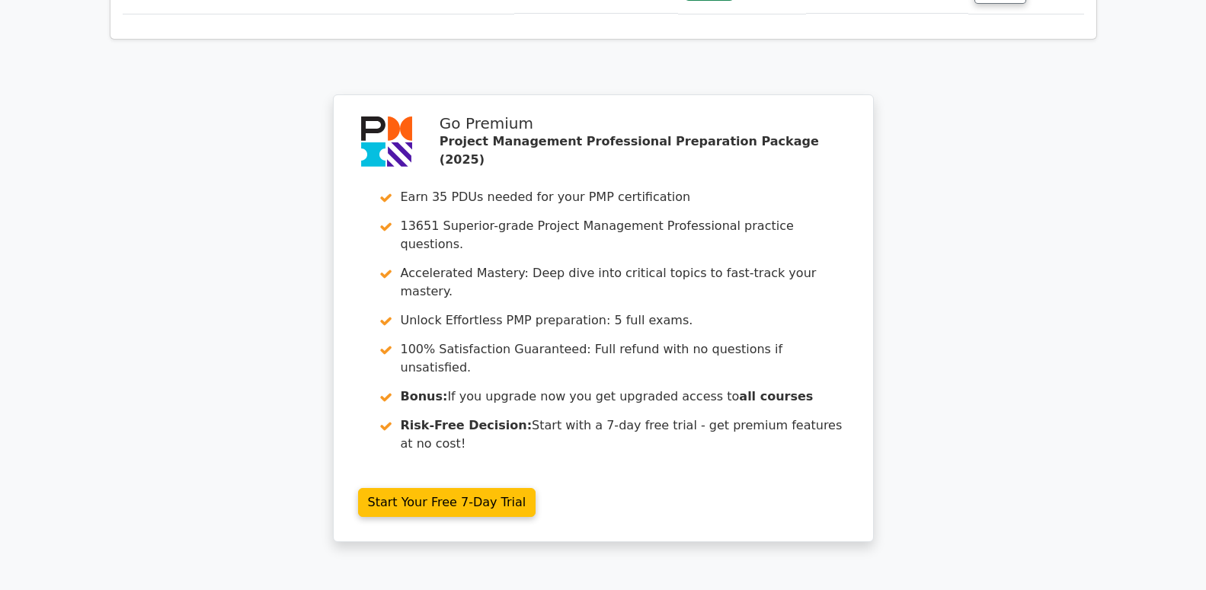
scroll to position [3111, 0]
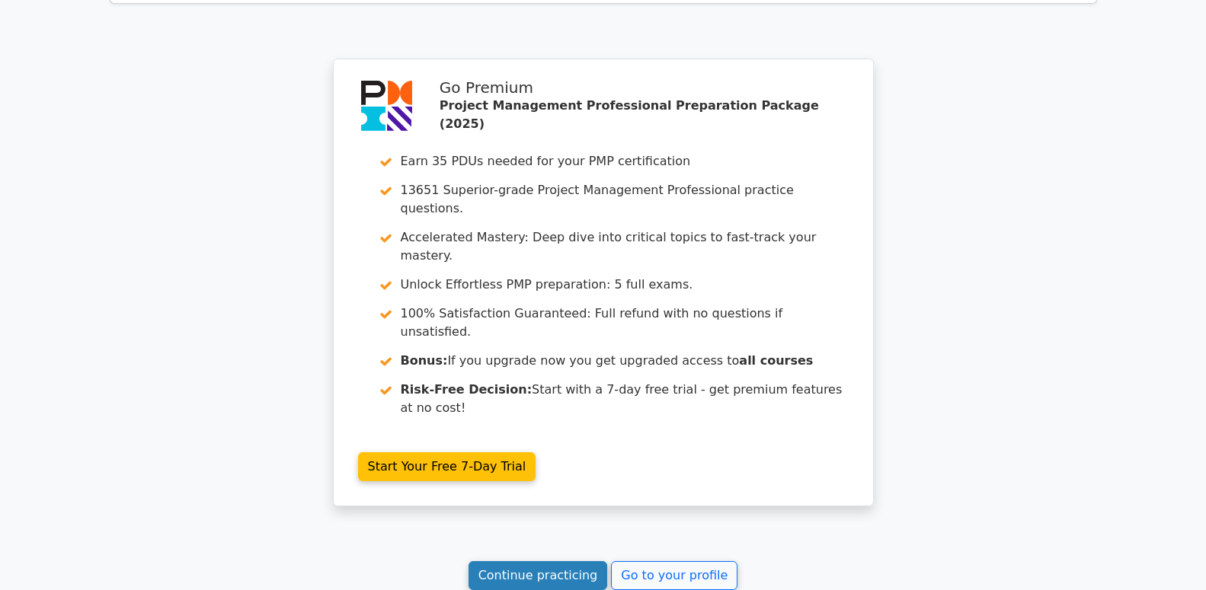
click at [567, 561] on link "Continue practicing" at bounding box center [537, 575] width 139 height 29
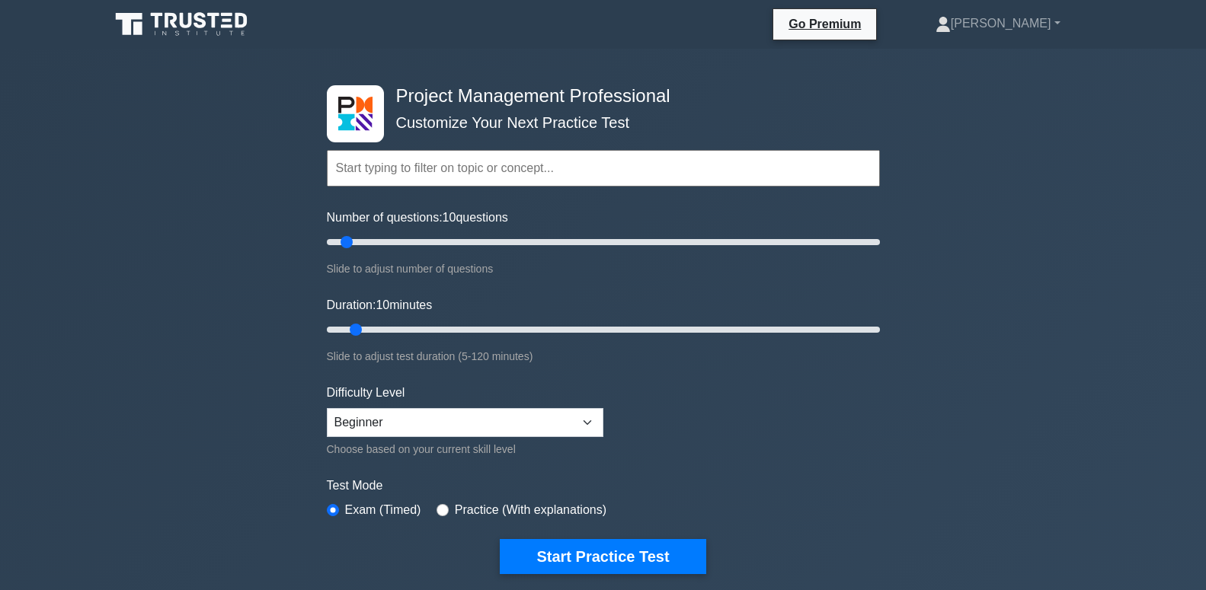
click at [739, 420] on form "Topics Scope Management Time Management Cost Management Quality Management Risk…" at bounding box center [603, 339] width 553 height 471
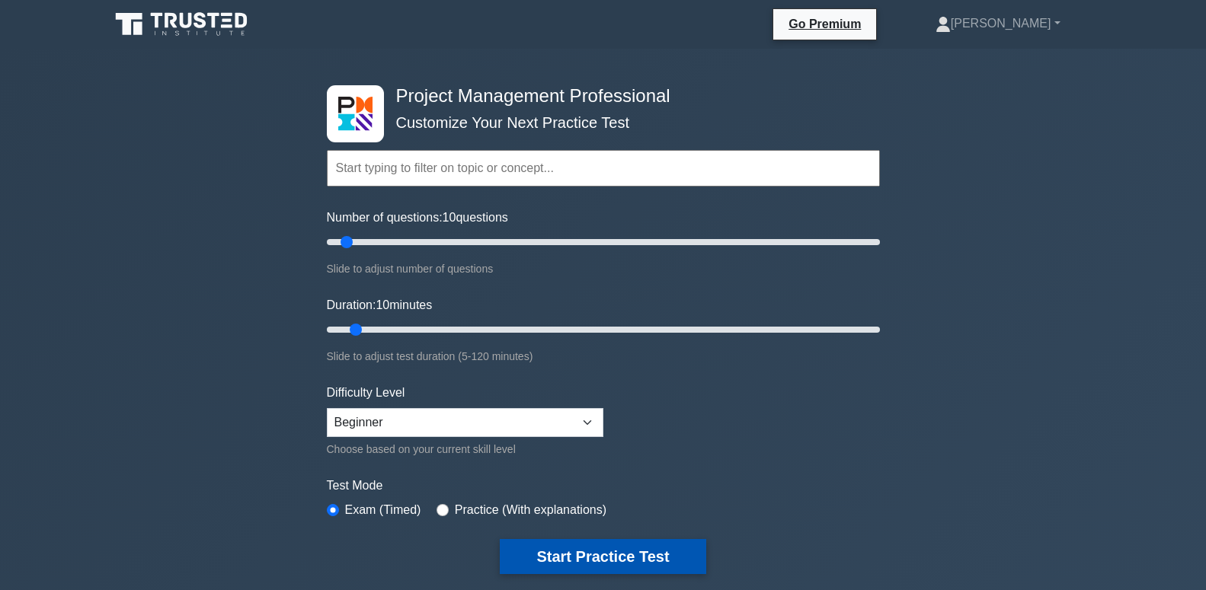
click at [677, 555] on button "Start Practice Test" at bounding box center [603, 556] width 206 height 35
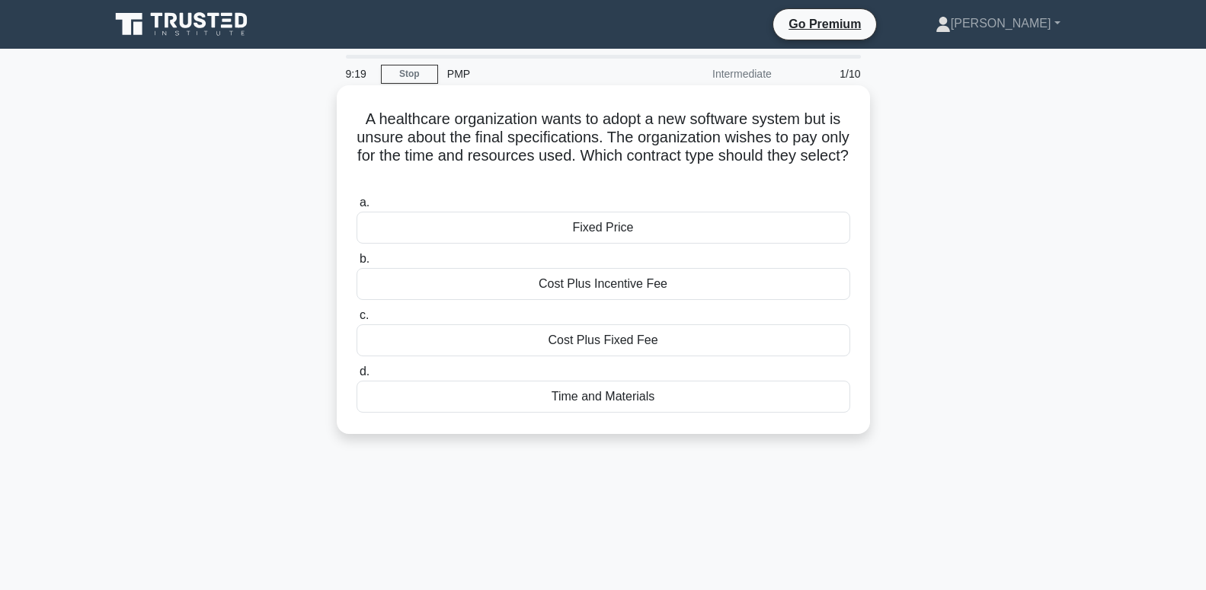
click at [629, 396] on div "Time and Materials" at bounding box center [602, 397] width 493 height 32
click at [356, 377] on input "d. Time and Materials" at bounding box center [356, 372] width 0 height 10
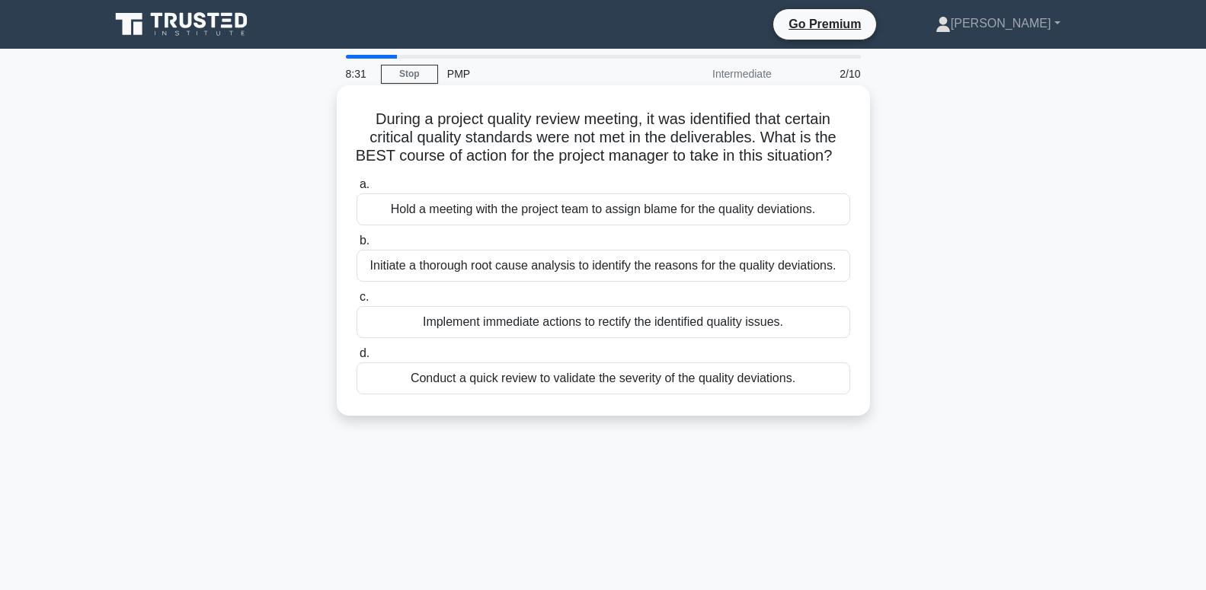
click at [806, 272] on div "Initiate a thorough root cause analysis to identify the reasons for the quality…" at bounding box center [602, 266] width 493 height 32
click at [356, 246] on input "b. Initiate a thorough root cause analysis to identify the reasons for the qual…" at bounding box center [356, 241] width 0 height 10
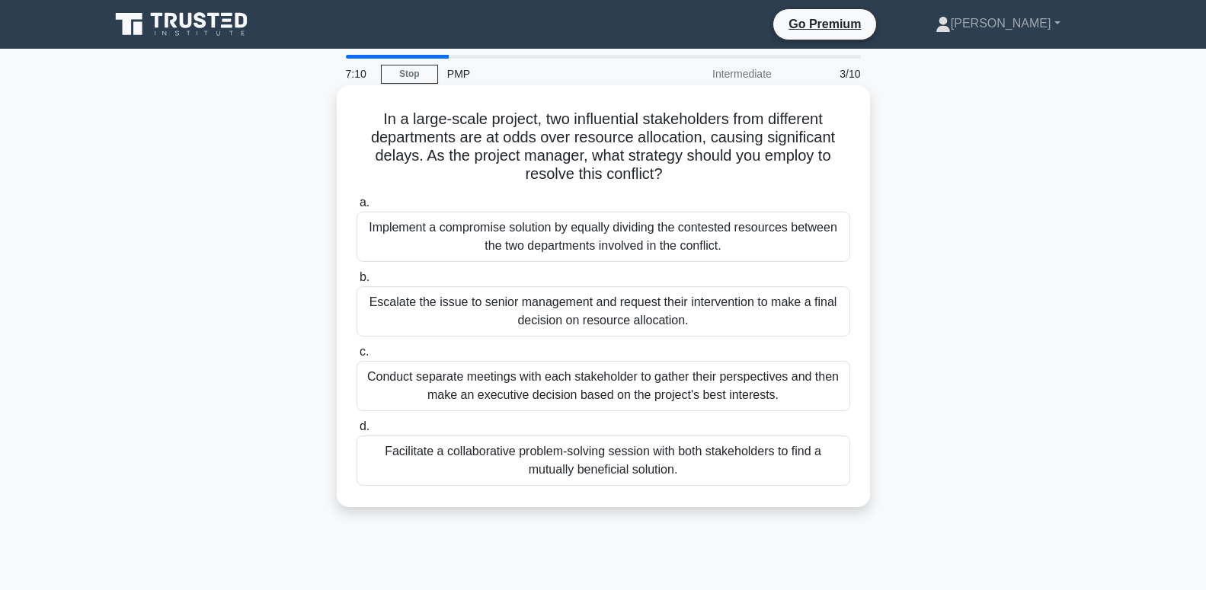
click at [667, 458] on div "Facilitate a collaborative problem-solving session with both stakeholders to fi…" at bounding box center [602, 461] width 493 height 50
click at [356, 432] on input "d. Facilitate a collaborative problem-solving session with both stakeholders to…" at bounding box center [356, 427] width 0 height 10
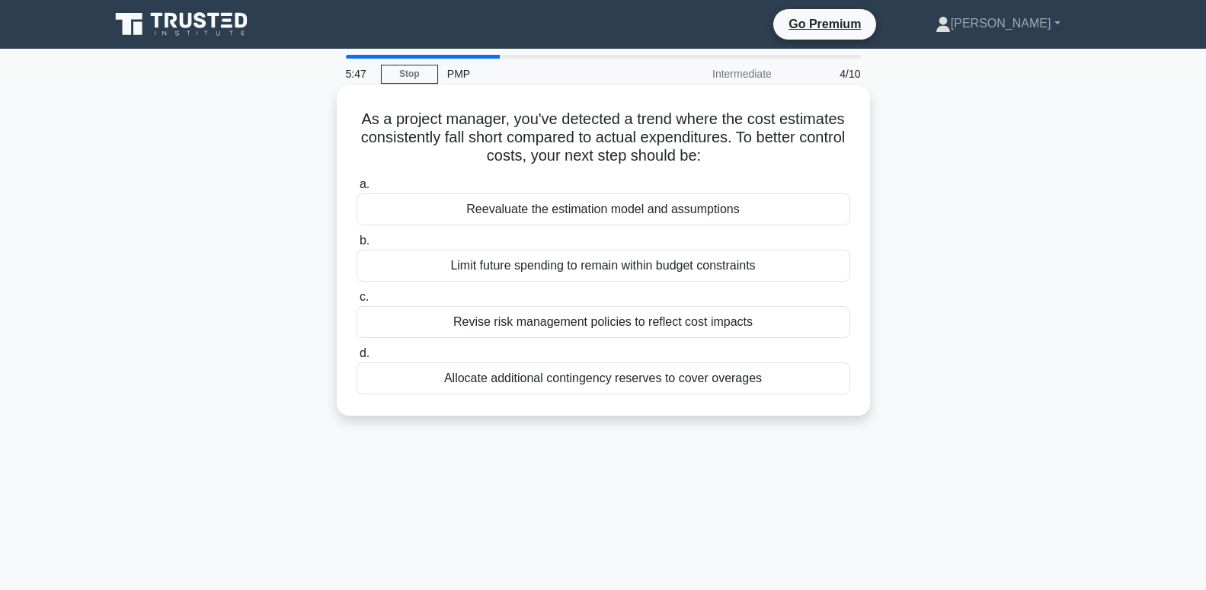
click at [677, 324] on div "Revise risk management policies to reflect cost impacts" at bounding box center [602, 322] width 493 height 32
click at [356, 302] on input "c. Revise risk management policies to reflect cost impacts" at bounding box center [356, 297] width 0 height 10
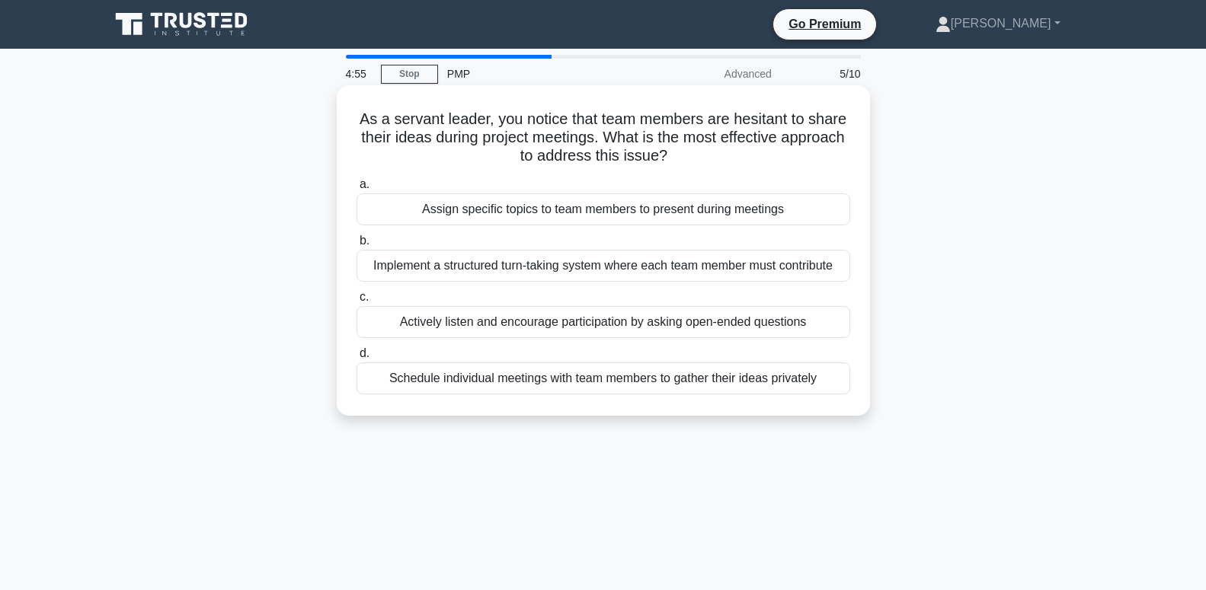
click at [711, 267] on div "Implement a structured turn-taking system where each team member must contribute" at bounding box center [602, 266] width 493 height 32
click at [356, 246] on input "b. Implement a structured turn-taking system where each team member must contri…" at bounding box center [356, 241] width 0 height 10
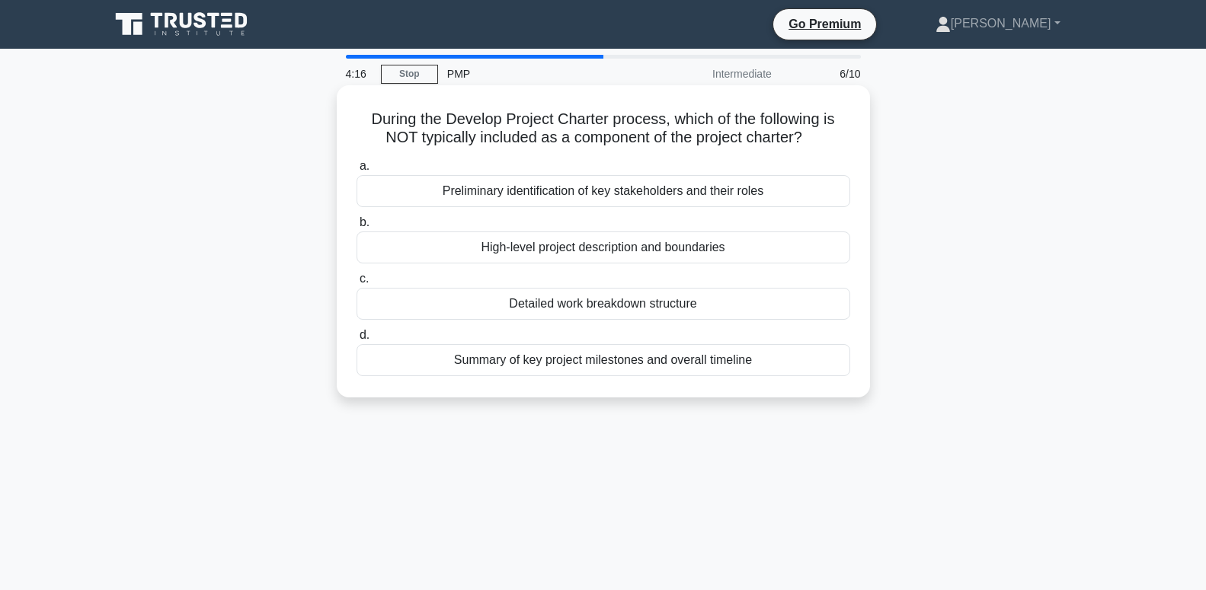
click at [667, 308] on div "Detailed work breakdown structure" at bounding box center [602, 304] width 493 height 32
click at [356, 284] on input "c. Detailed work breakdown structure" at bounding box center [356, 279] width 0 height 10
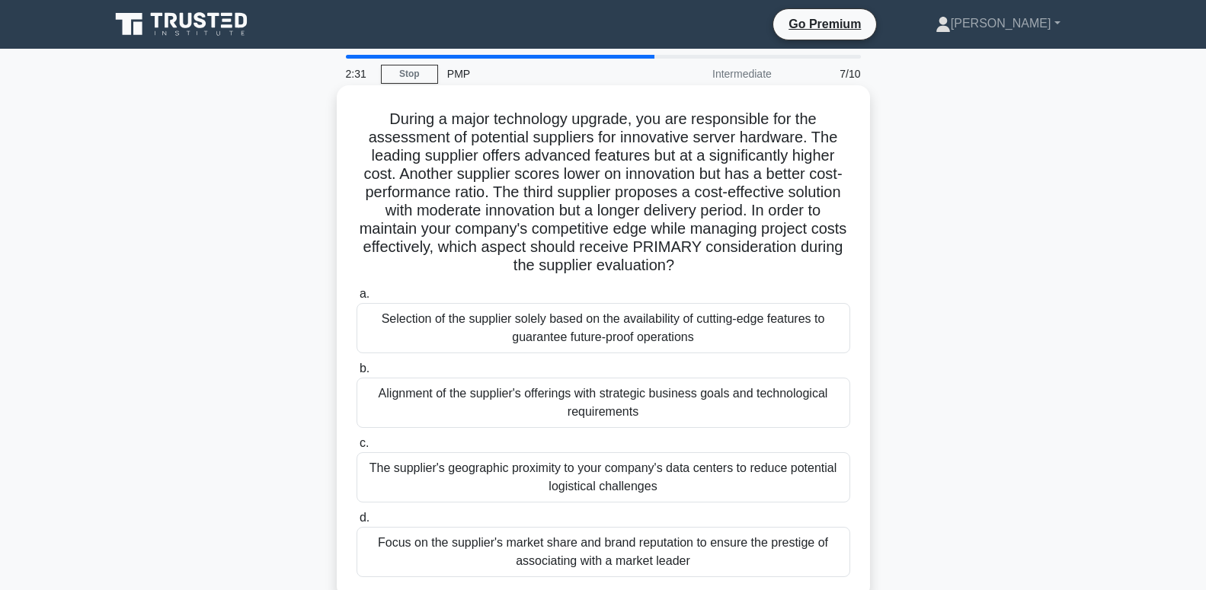
click at [707, 336] on div "Selection of the supplier solely based on the availability of cutting-edge feat…" at bounding box center [602, 328] width 493 height 50
click at [356, 299] on input "a. Selection of the supplier solely based on the availability of cutting-edge f…" at bounding box center [356, 294] width 0 height 10
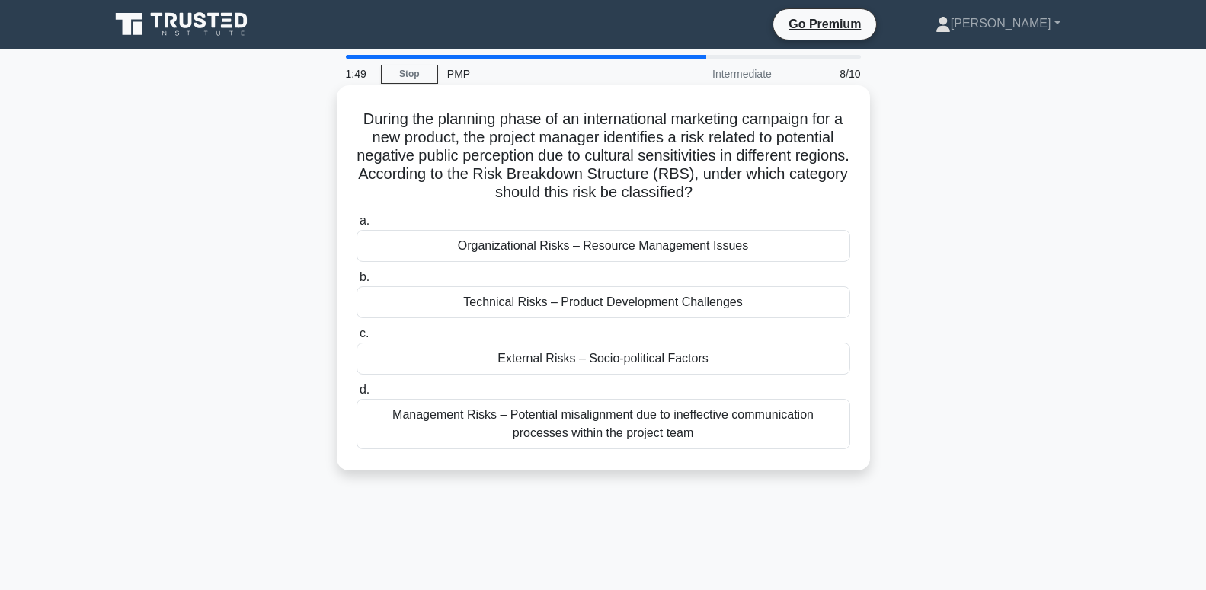
click at [741, 308] on div "Technical Risks – Product Development Challenges" at bounding box center [602, 302] width 493 height 32
click at [356, 283] on input "b. Technical Risks – Product Development Challenges" at bounding box center [356, 278] width 0 height 10
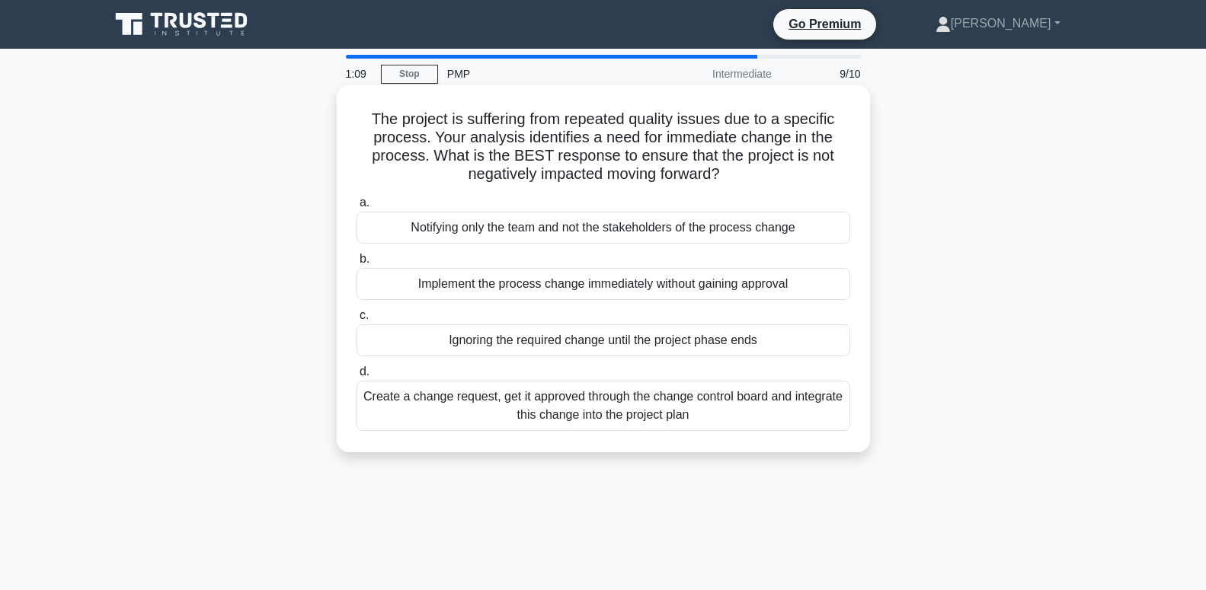
click at [781, 401] on div "Create a change request, get it approved through the change control board and i…" at bounding box center [602, 406] width 493 height 50
click at [356, 377] on input "d. Create a change request, get it approved through the change control board an…" at bounding box center [356, 372] width 0 height 10
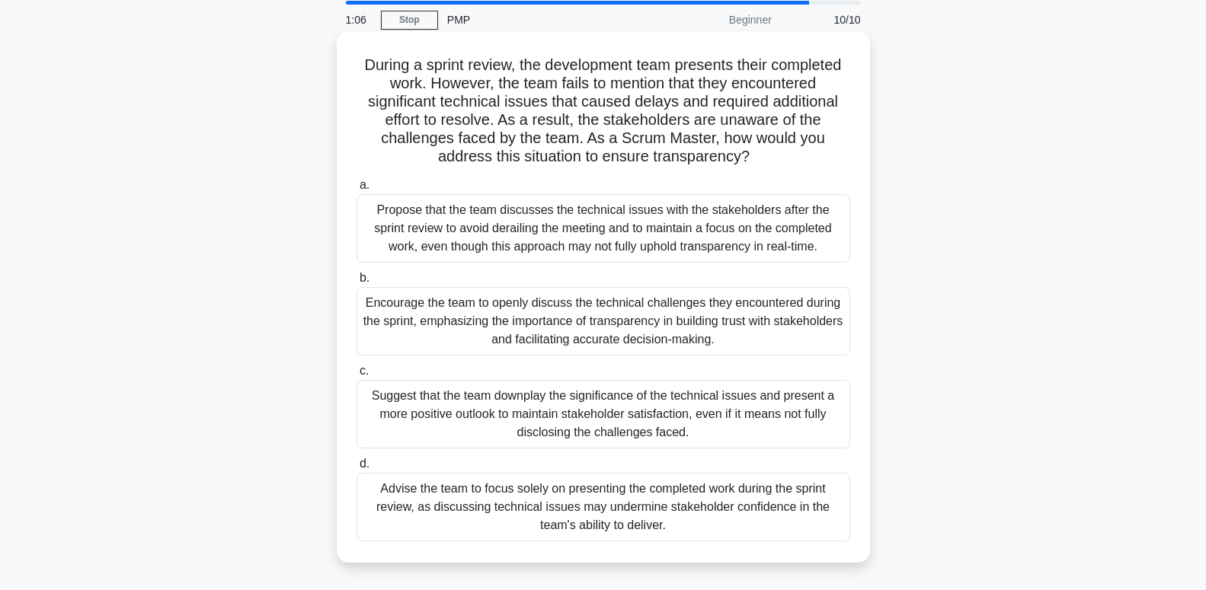
scroll to position [78, 0]
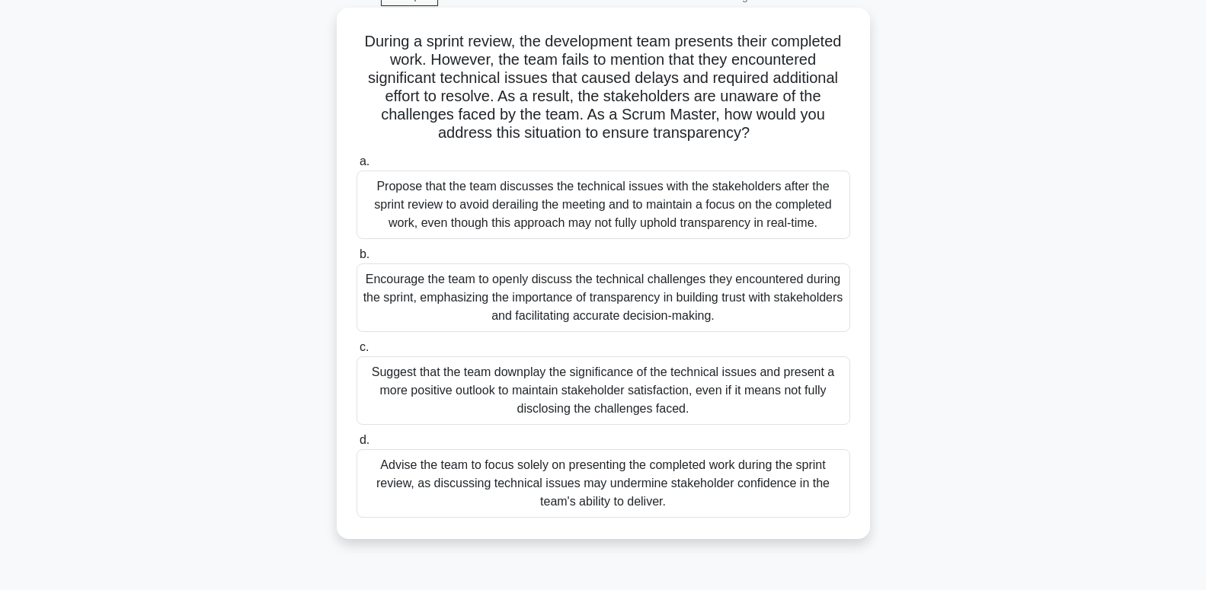
click at [782, 223] on div "Propose that the team discusses the technical issues with the stakeholders afte…" at bounding box center [602, 205] width 493 height 69
click at [356, 167] on input "a. Propose that the team discusses the technical issues with the stakeholders a…" at bounding box center [356, 162] width 0 height 10
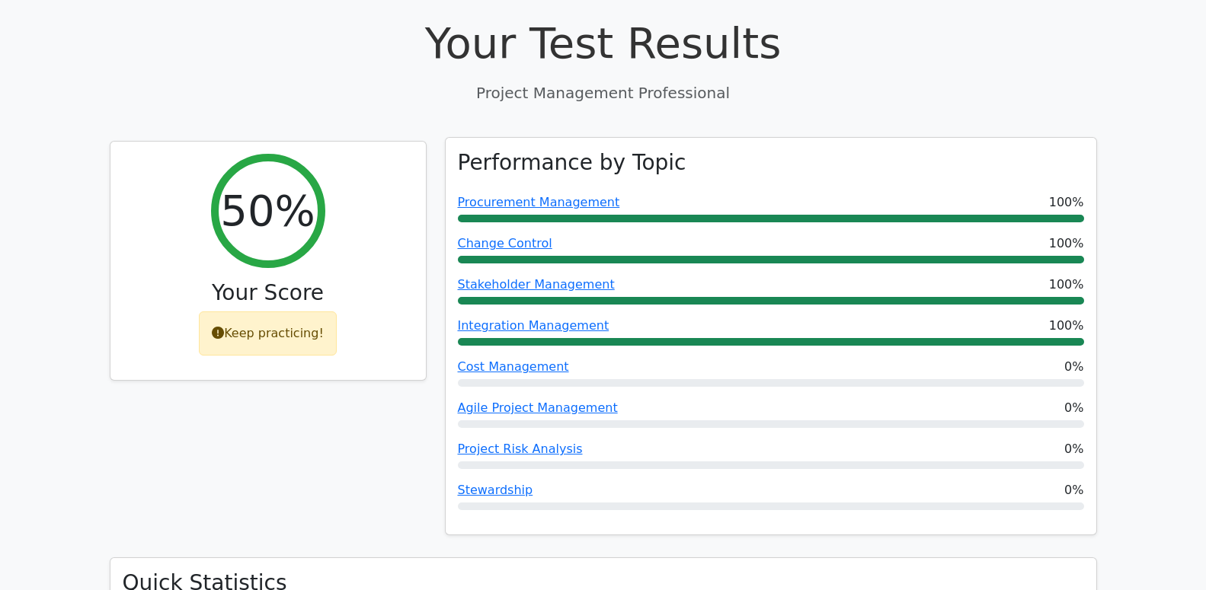
scroll to position [854, 0]
